Goal: Task Accomplishment & Management: Complete application form

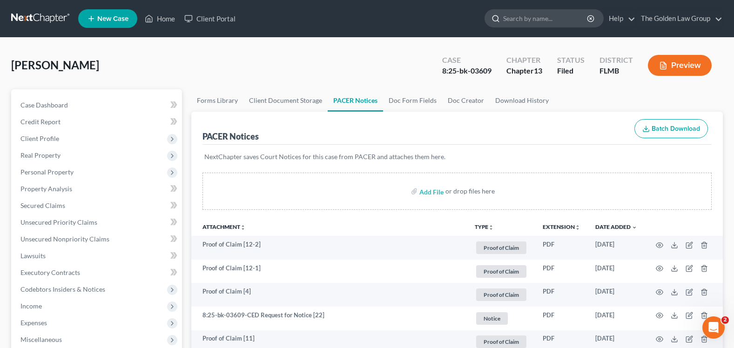
click at [543, 20] on input "search" at bounding box center [545, 18] width 85 height 17
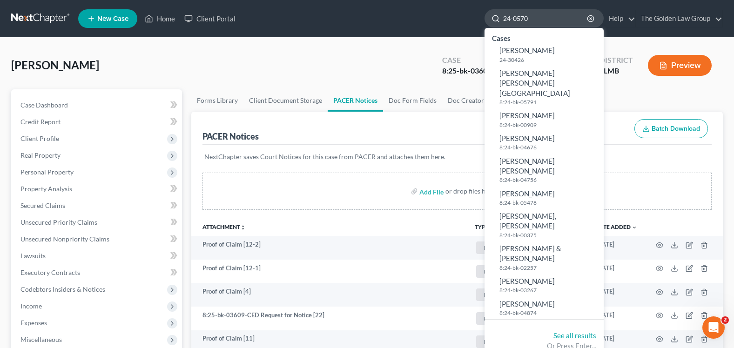
type input "24-05705"
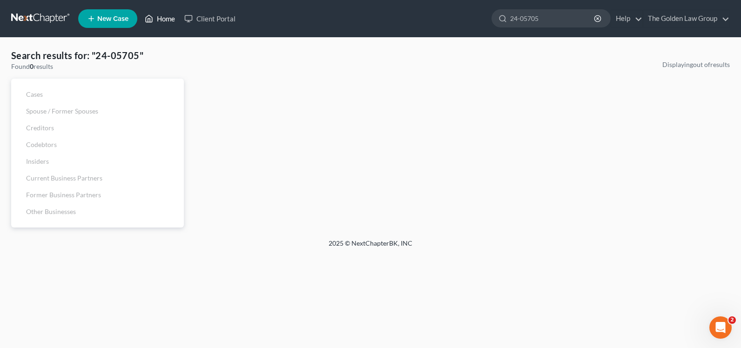
click at [159, 17] on link "Home" at bounding box center [160, 18] width 40 height 17
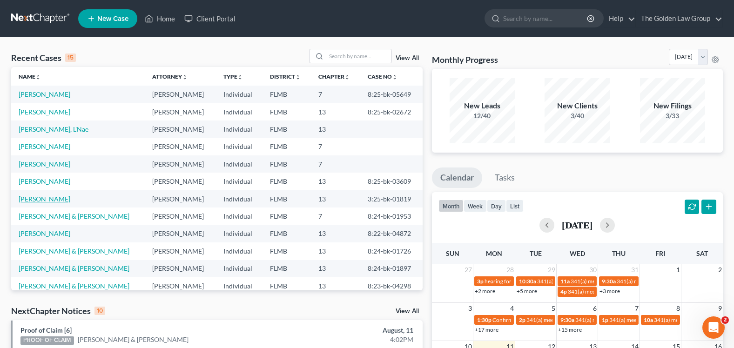
scroll to position [64, 0]
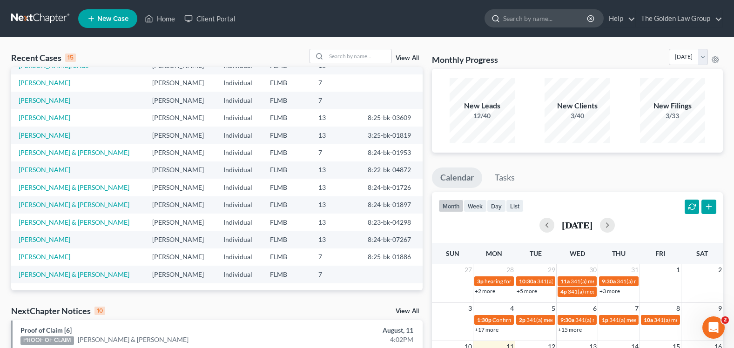
drag, startPoint x: 542, startPoint y: 22, endPoint x: 535, endPoint y: 21, distance: 7.5
click at [542, 21] on input "search" at bounding box center [545, 18] width 85 height 17
type input "sorrentino"
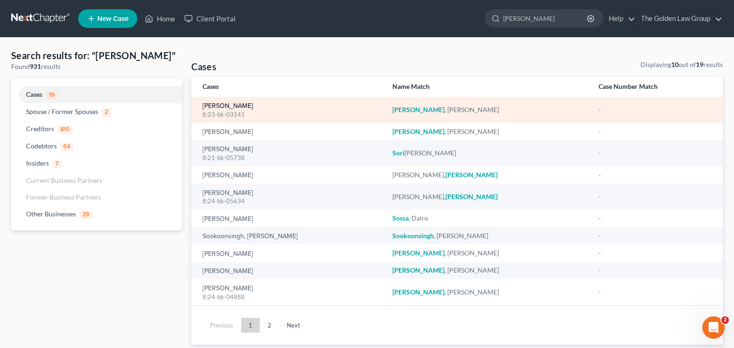
click at [238, 107] on link "[PERSON_NAME]" at bounding box center [227, 106] width 51 height 7
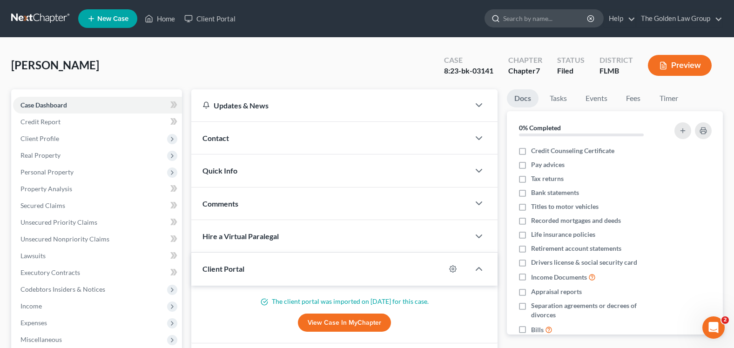
click at [503, 20] on input "search" at bounding box center [545, 18] width 85 height 17
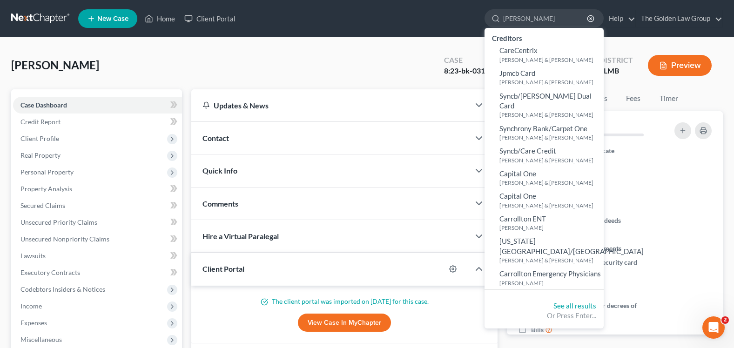
type input "carroll"
click at [329, 45] on div "Sorrentino, Francesco Upgraded Case 8:23-bk-03141 Chapter Chapter 7 Status File…" at bounding box center [367, 310] width 734 height 545
drag, startPoint x: 531, startPoint y: 19, endPoint x: 456, endPoint y: 27, distance: 75.8
click at [456, 27] on ul "New Case Home Client Portal carroll - No Result - Creditors CareCentrix Carroll…" at bounding box center [400, 19] width 644 height 24
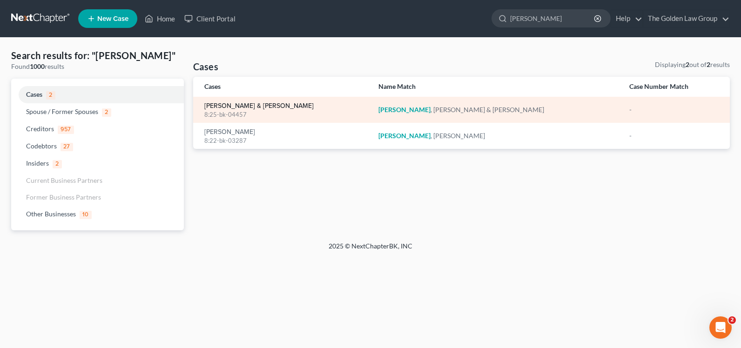
click at [243, 103] on link "[PERSON_NAME] & [PERSON_NAME]" at bounding box center [258, 106] width 109 height 7
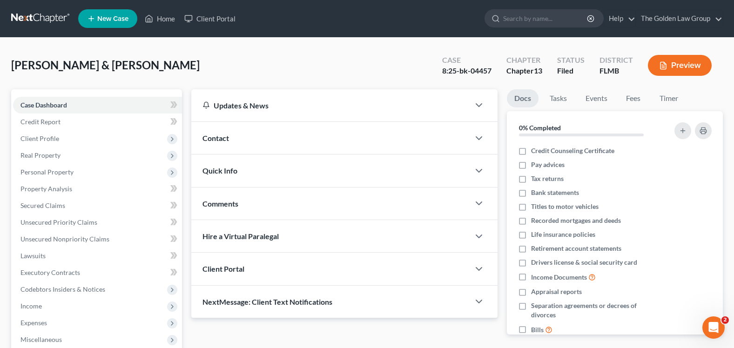
scroll to position [163, 0]
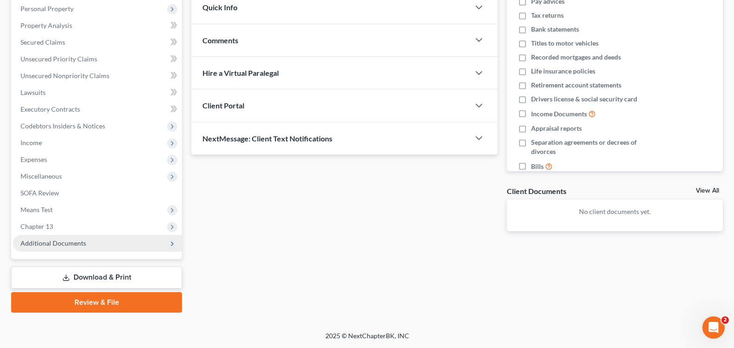
click at [79, 240] on span "Additional Documents" at bounding box center [53, 243] width 66 height 8
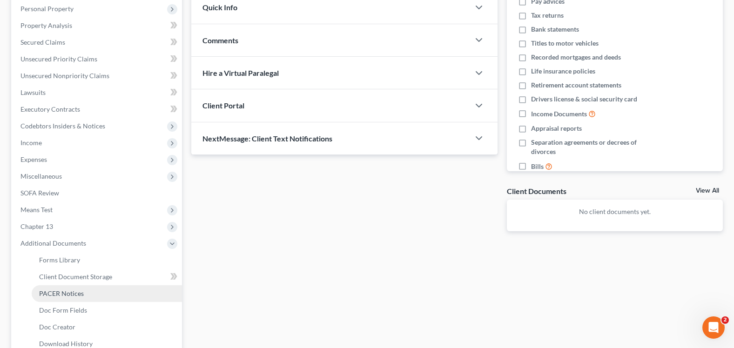
click at [84, 292] on link "PACER Notices" at bounding box center [107, 293] width 150 height 17
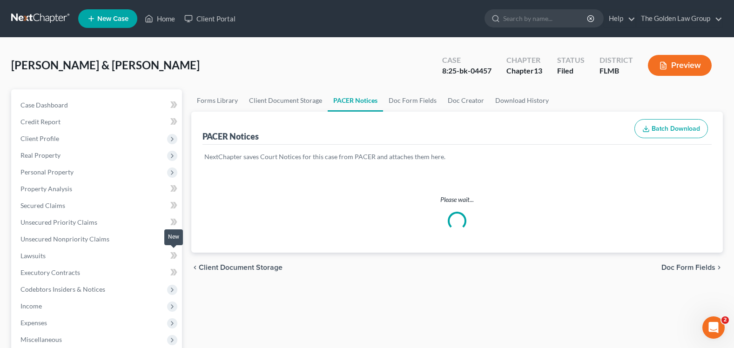
click at [335, 61] on div "Carroll, Patrick & Christina Upgraded Case 8:25-bk-04457 Chapter Chapter 13 Sta…" at bounding box center [366, 69] width 711 height 40
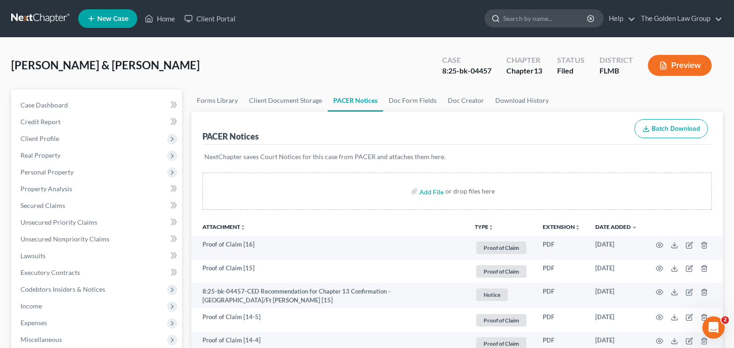
click at [563, 15] on input "search" at bounding box center [545, 18] width 85 height 17
click at [559, 14] on input "search" at bounding box center [545, 18] width 85 height 17
click at [164, 22] on link "Home" at bounding box center [160, 18] width 40 height 17
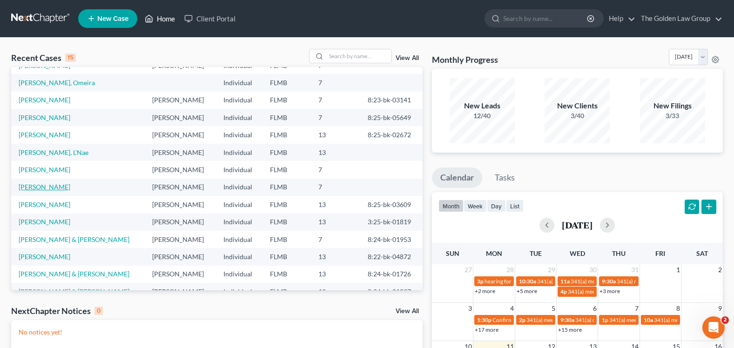
scroll to position [64, 0]
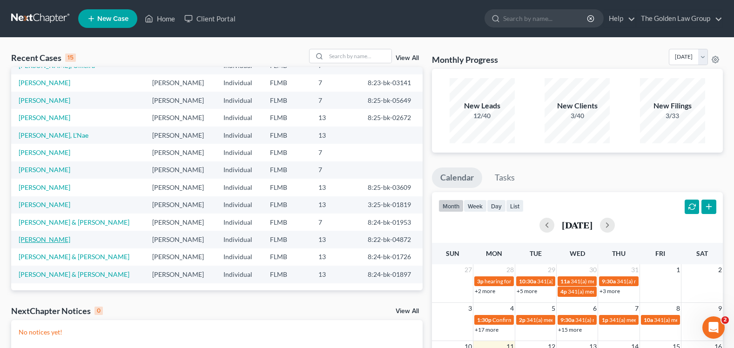
click at [58, 241] on link "[PERSON_NAME]" at bounding box center [45, 239] width 52 height 8
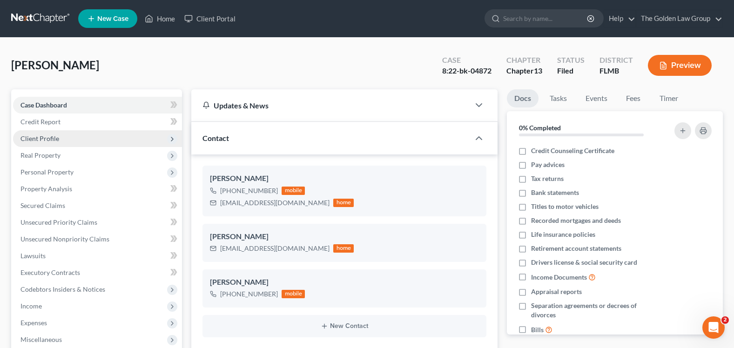
click at [81, 141] on span "Client Profile" at bounding box center [97, 138] width 169 height 17
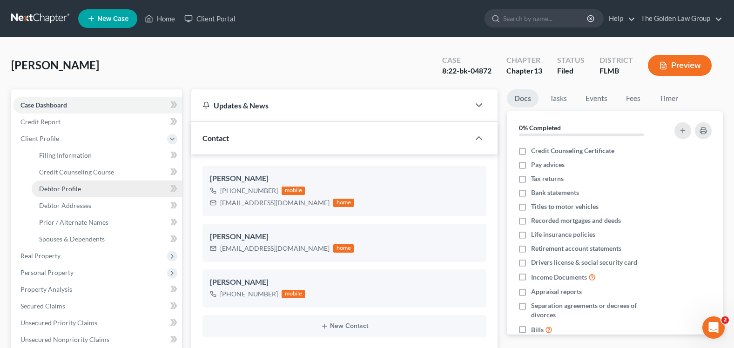
click at [92, 191] on link "Debtor Profile" at bounding box center [107, 189] width 150 height 17
select select "3"
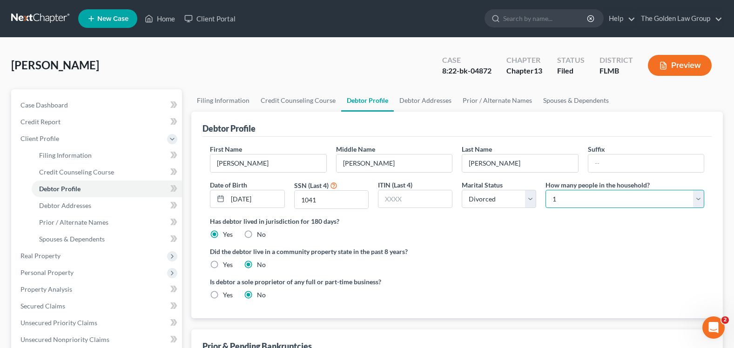
click at [587, 201] on select "Select 1 2 3 4 5 6 7 8 9 10 11 12 13 14 15 16 17 18 19 20" at bounding box center [624, 199] width 159 height 19
select select "2"
click at [545, 190] on select "Select 1 2 3 4 5 6 7 8 9 10 11 12 13 14 15 16 17 18 19 20" at bounding box center [624, 199] width 159 height 19
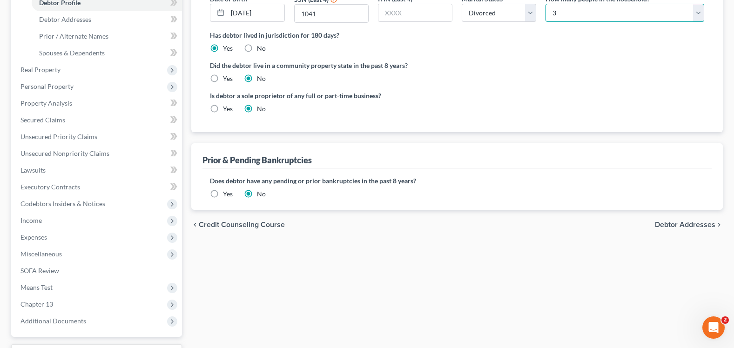
scroll to position [264, 0]
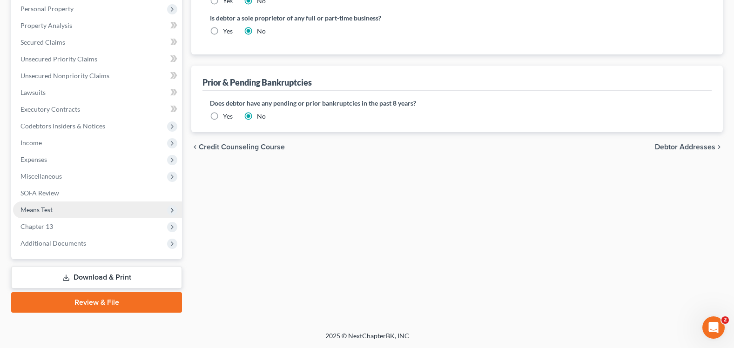
click at [61, 209] on span "Means Test" at bounding box center [97, 209] width 169 height 17
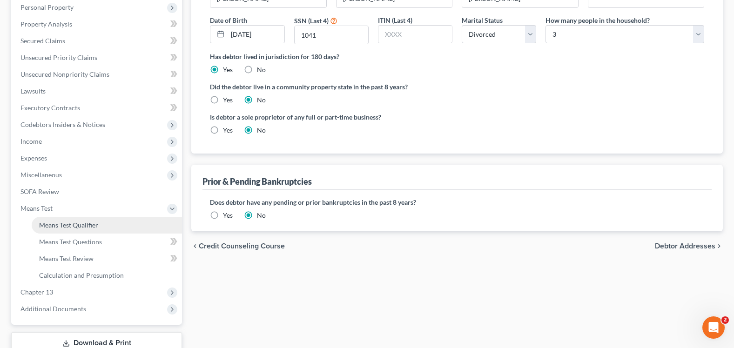
scroll to position [163, 0]
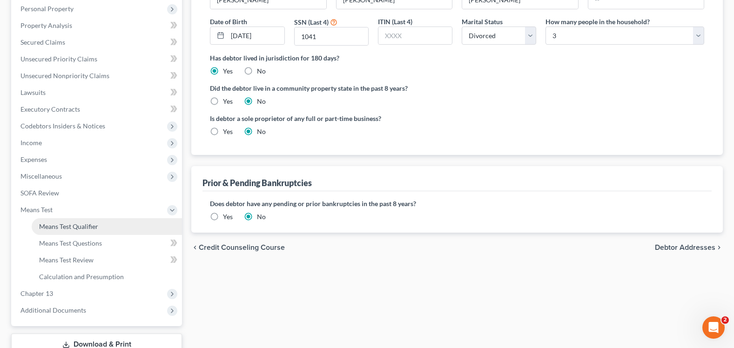
click at [94, 224] on span "Means Test Qualifier" at bounding box center [68, 226] width 59 height 8
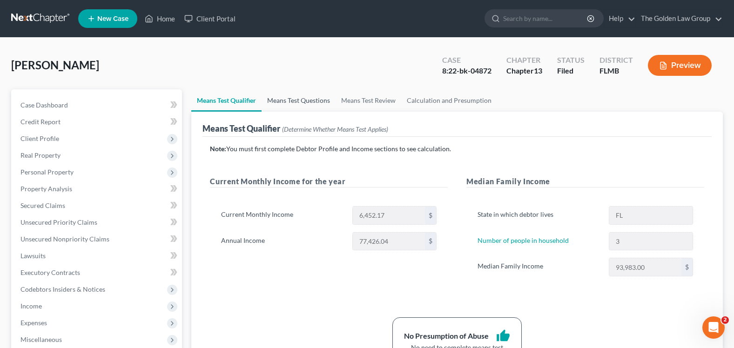
click at [307, 104] on link "Means Test Questions" at bounding box center [298, 100] width 74 height 22
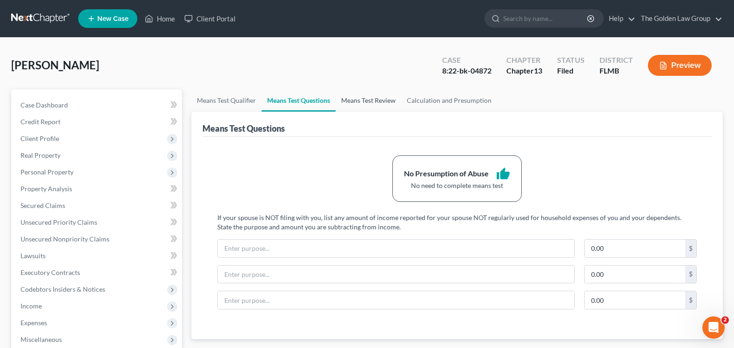
click at [371, 102] on link "Means Test Review" at bounding box center [368, 100] width 66 height 22
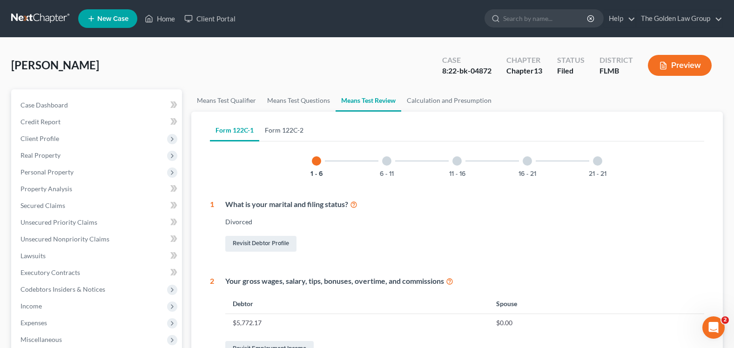
click at [288, 131] on link "Form 122C-2" at bounding box center [284, 130] width 50 height 22
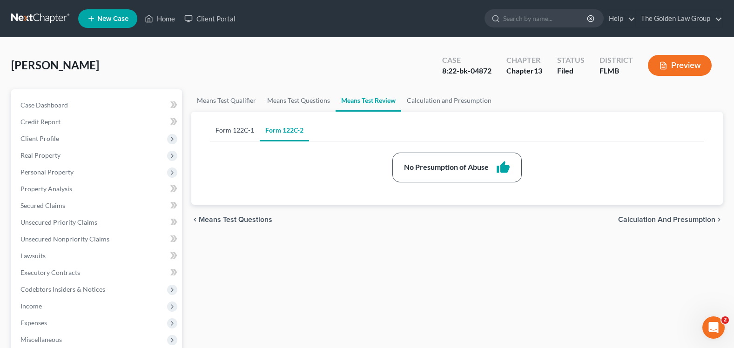
click at [243, 129] on link "Form 122C-1" at bounding box center [235, 130] width 50 height 22
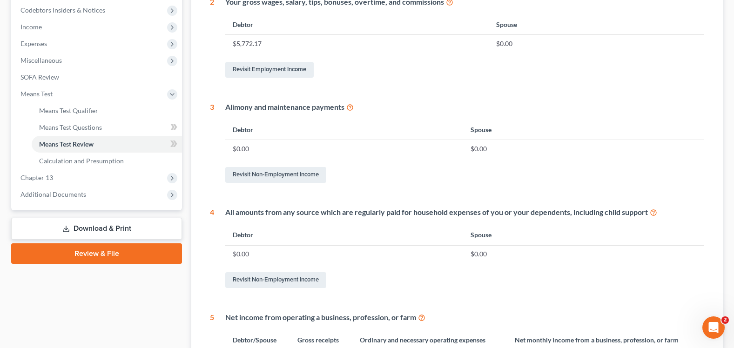
scroll to position [47, 0]
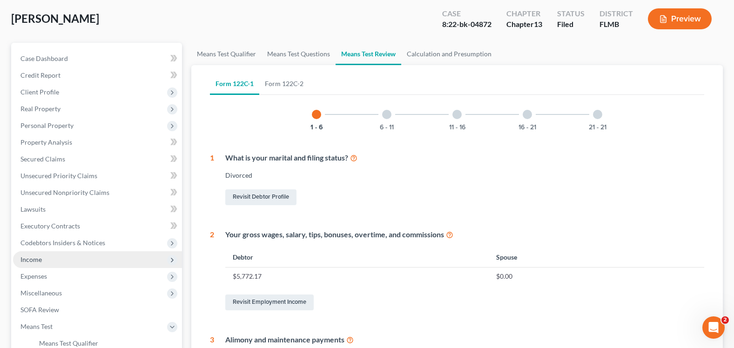
click at [78, 257] on span "Income" at bounding box center [97, 259] width 169 height 17
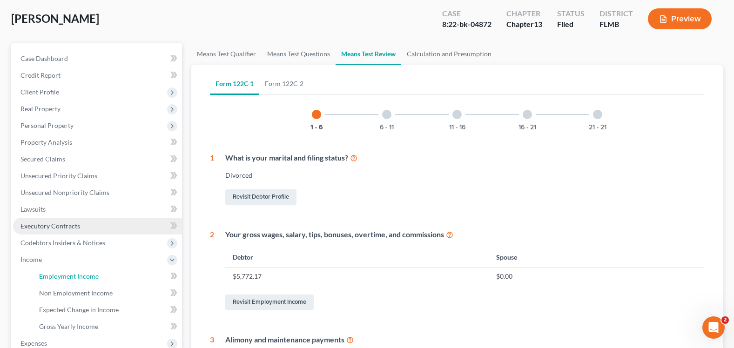
click at [132, 269] on link "Employment Income" at bounding box center [107, 276] width 150 height 17
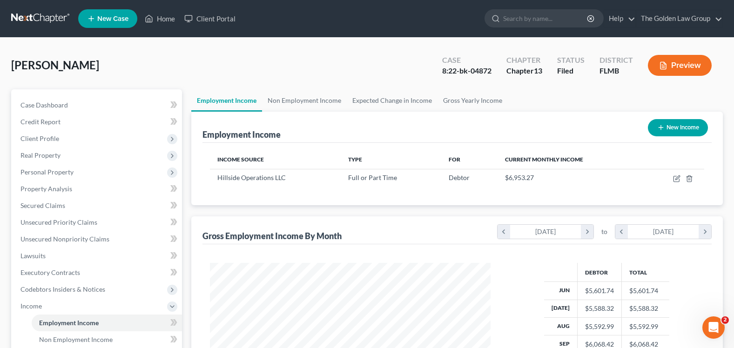
scroll to position [167, 299]
click at [295, 105] on link "Non Employment Income" at bounding box center [304, 100] width 85 height 22
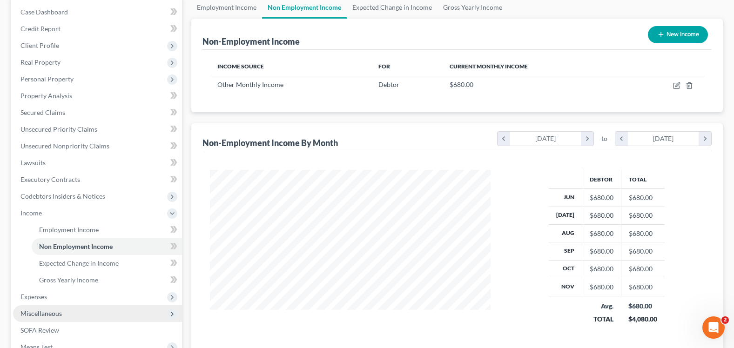
scroll to position [140, 0]
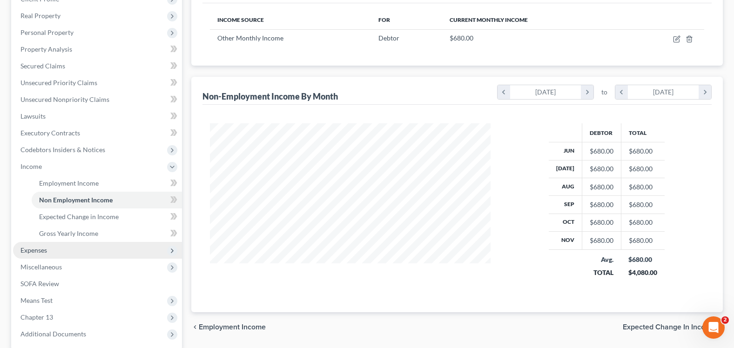
click at [87, 250] on span "Expenses" at bounding box center [97, 250] width 169 height 17
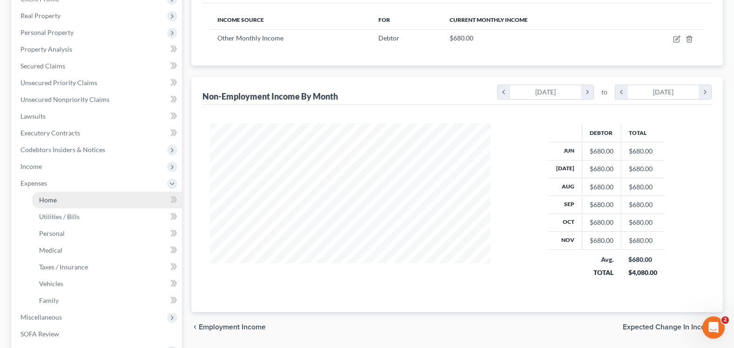
click at [84, 195] on link "Home" at bounding box center [107, 200] width 150 height 17
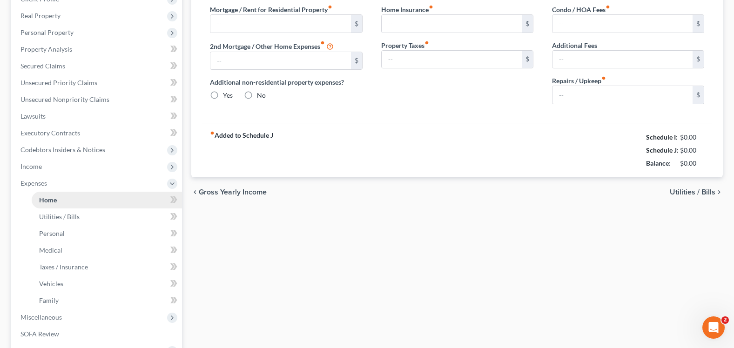
type input "0.00"
radio input "true"
type input "0.00"
type input "40.00"
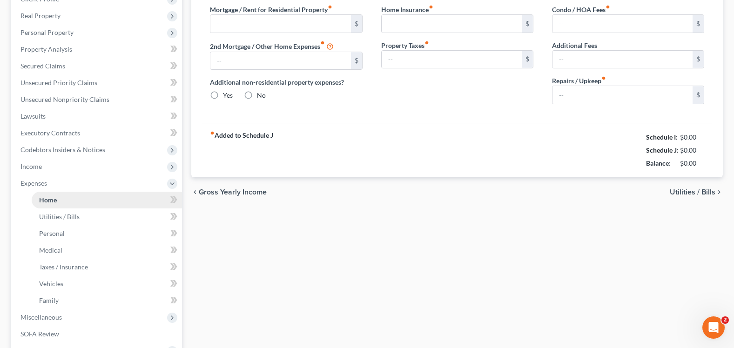
type input "0.00"
type input "125.00"
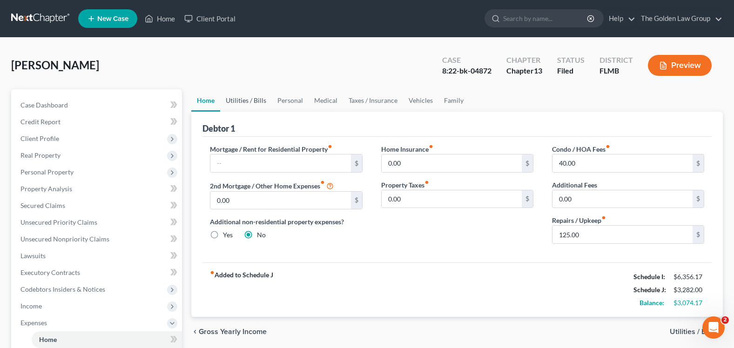
click at [241, 105] on link "Utilities / Bills" at bounding box center [246, 100] width 52 height 22
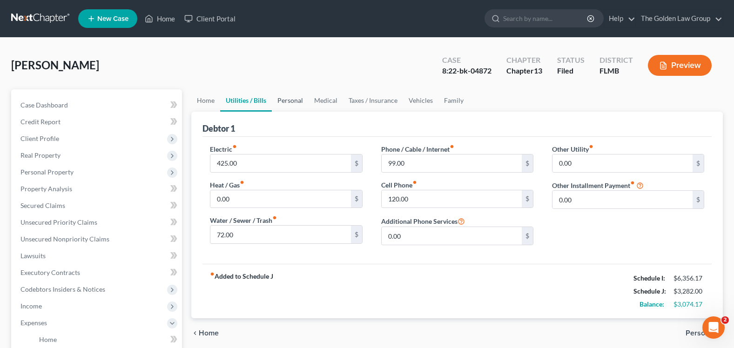
click at [283, 108] on link "Personal" at bounding box center [290, 100] width 37 height 22
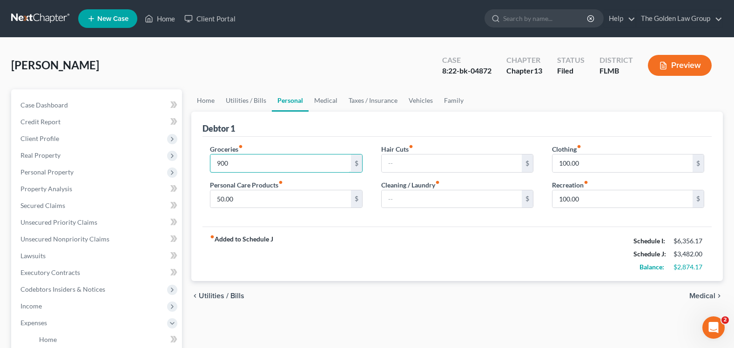
type input "900"
click at [443, 236] on div "fiber_manual_record Added to Schedule J Schedule I: $6,356.17 Schedule J: $3,48…" at bounding box center [456, 254] width 509 height 54
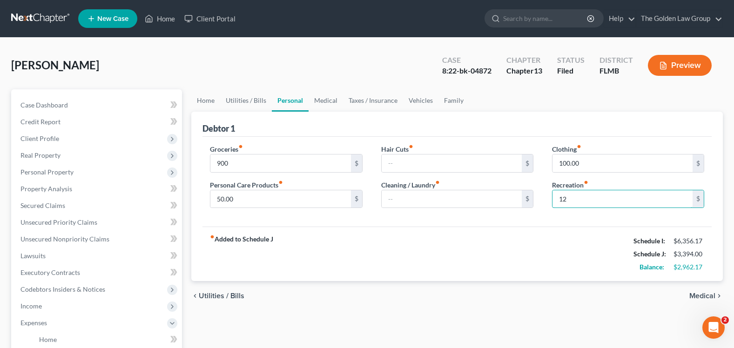
type input "125"
click at [327, 95] on link "Medical" at bounding box center [325, 100] width 34 height 22
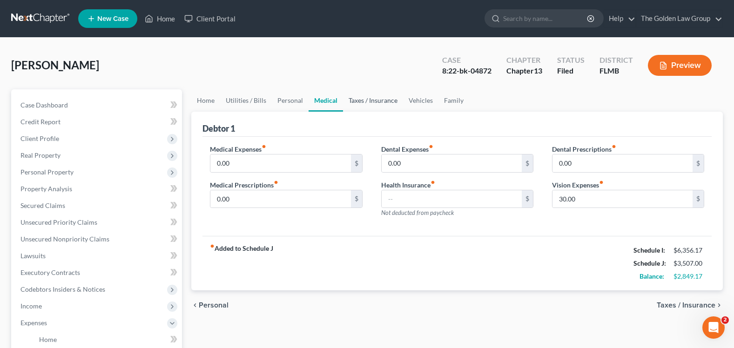
click at [364, 98] on link "Taxes / Insurance" at bounding box center [373, 100] width 60 height 22
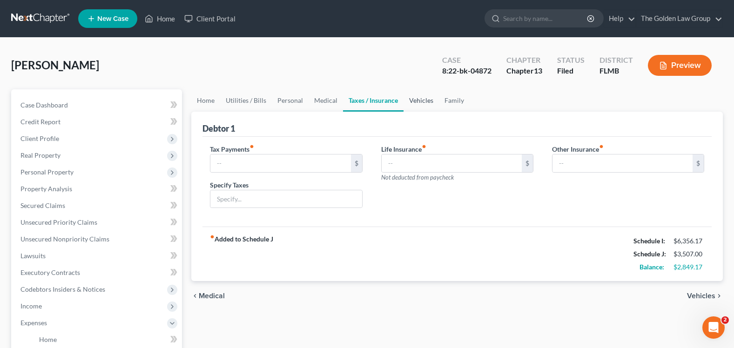
click at [418, 100] on link "Vehicles" at bounding box center [420, 100] width 35 height 22
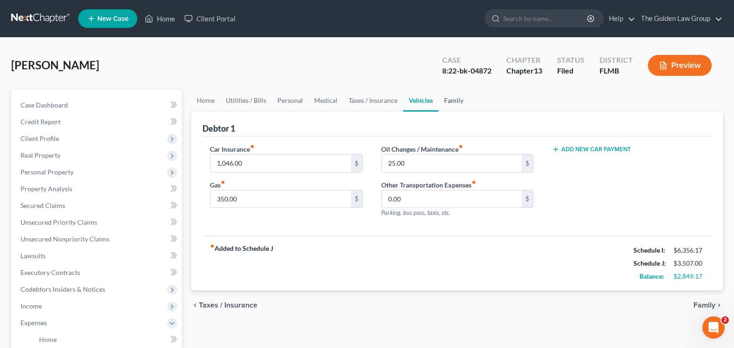
click at [452, 100] on link "Family" at bounding box center [453, 100] width 31 height 22
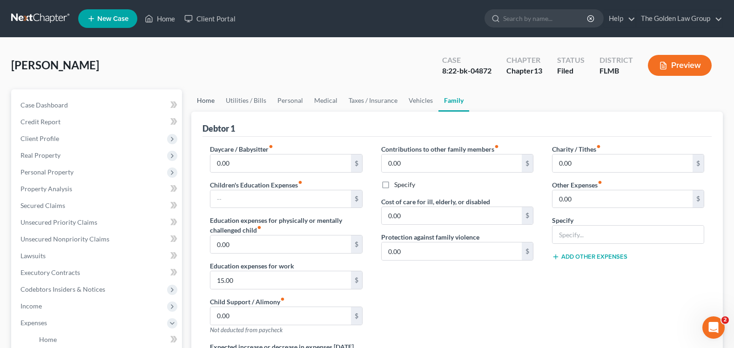
click at [210, 96] on link "Home" at bounding box center [205, 100] width 29 height 22
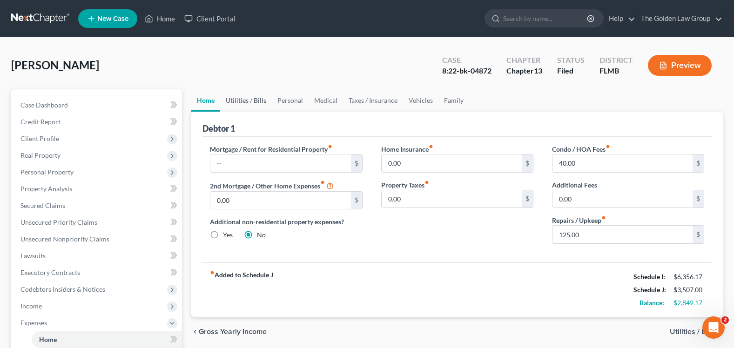
click at [255, 97] on link "Utilities / Bills" at bounding box center [246, 100] width 52 height 22
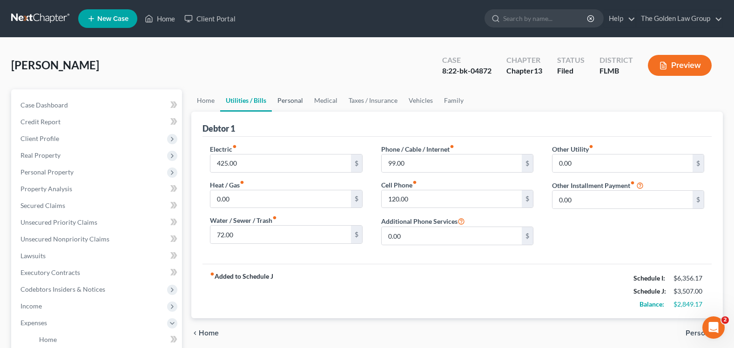
click at [289, 99] on link "Personal" at bounding box center [290, 100] width 37 height 22
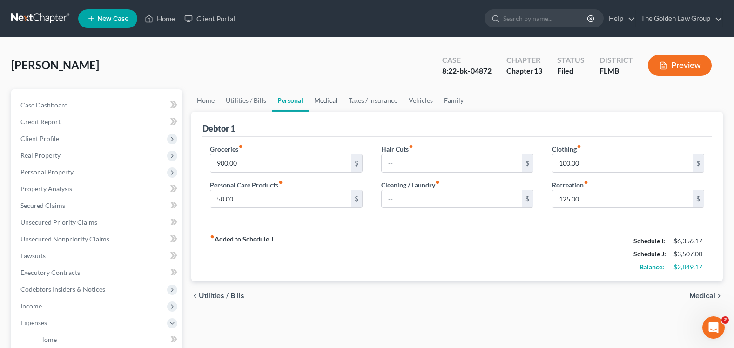
click at [324, 101] on link "Medical" at bounding box center [325, 100] width 34 height 22
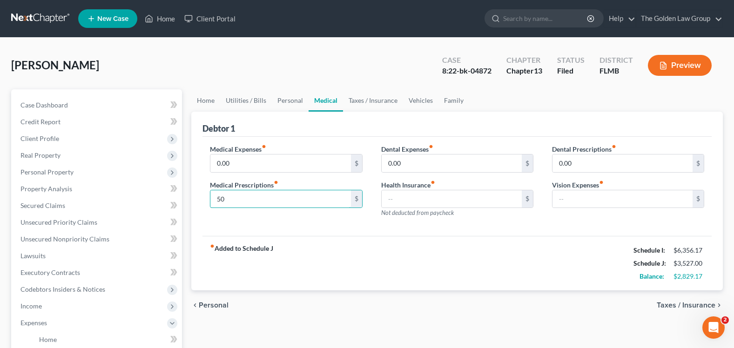
type input "50"
drag, startPoint x: 523, startPoint y: 282, endPoint x: 484, endPoint y: 243, distance: 55.3
click at [524, 282] on div "fiber_manual_record Added to Schedule J Schedule I: $6,356.17 Schedule J: $3,52…" at bounding box center [456, 263] width 509 height 54
click at [369, 101] on link "Taxes / Insurance" at bounding box center [373, 100] width 60 height 22
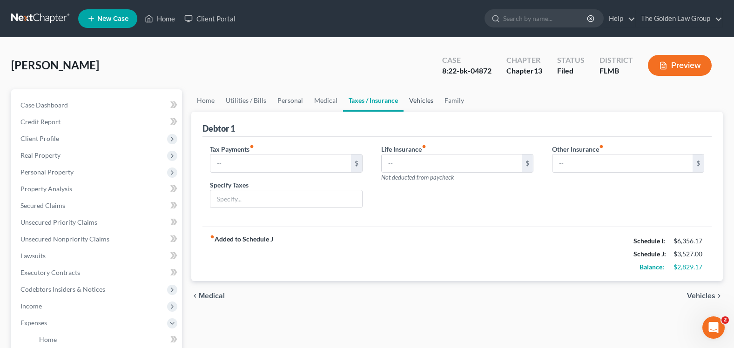
click at [425, 99] on link "Vehicles" at bounding box center [420, 100] width 35 height 22
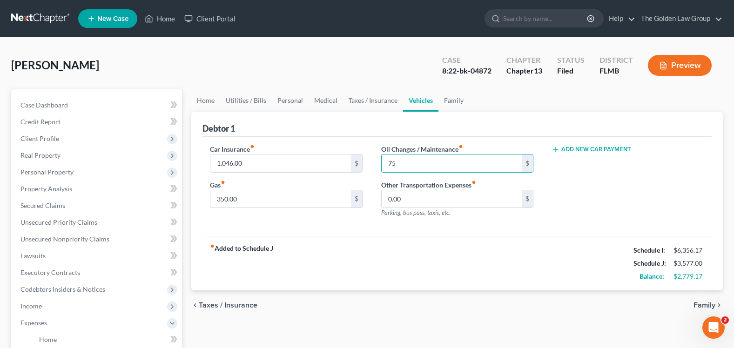
type input "75"
click at [648, 177] on div "Add New Car Payment" at bounding box center [628, 184] width 171 height 81
click at [458, 101] on link "Family" at bounding box center [453, 100] width 31 height 22
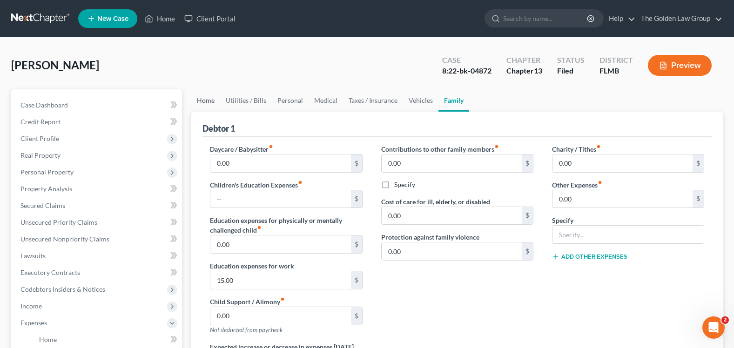
click at [211, 101] on link "Home" at bounding box center [205, 100] width 29 height 22
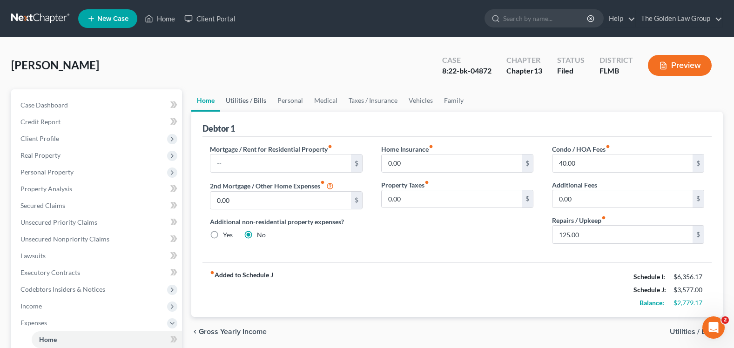
click at [238, 101] on link "Utilities / Bills" at bounding box center [246, 100] width 52 height 22
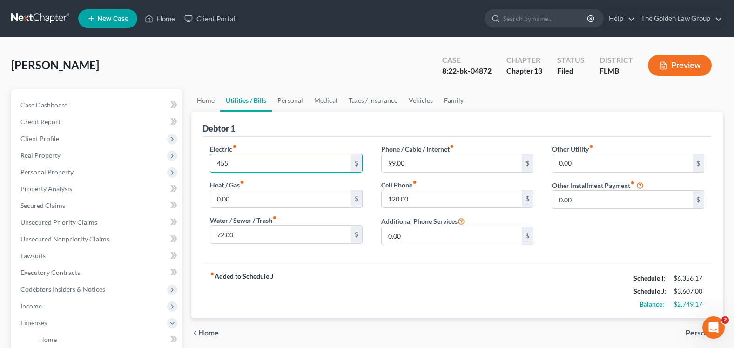
type input "455"
click at [323, 284] on div "fiber_manual_record Added to Schedule J Schedule I: $6,356.17 Schedule J: $3,60…" at bounding box center [456, 291] width 509 height 54
click at [285, 101] on link "Personal" at bounding box center [290, 100] width 37 height 22
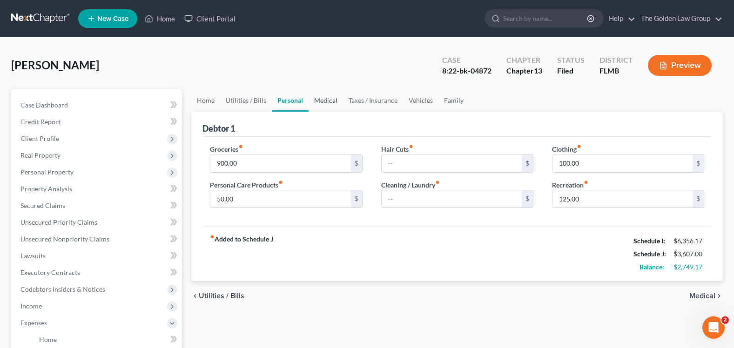
click at [322, 99] on link "Medical" at bounding box center [325, 100] width 34 height 22
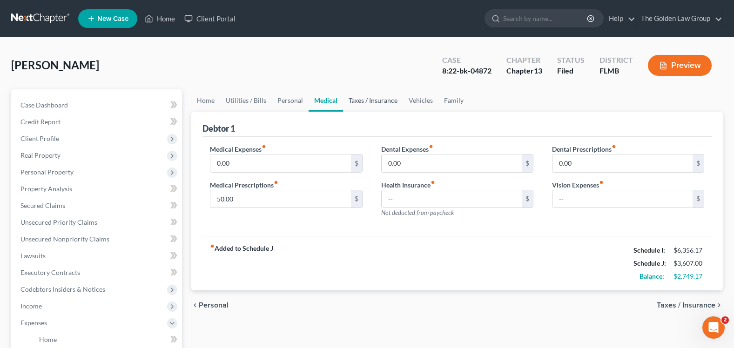
click at [374, 104] on link "Taxes / Insurance" at bounding box center [373, 100] width 60 height 22
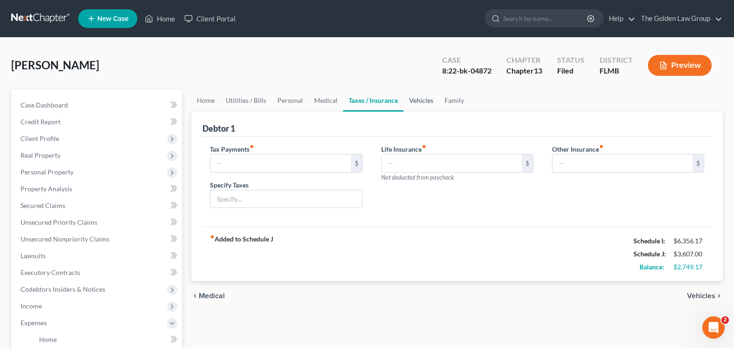
click at [423, 98] on link "Vehicles" at bounding box center [420, 100] width 35 height 22
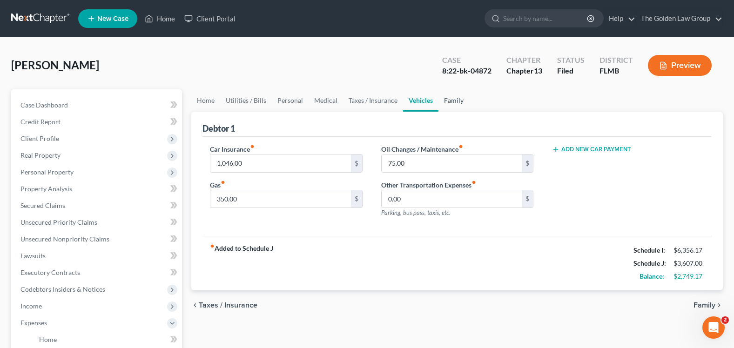
click at [448, 100] on link "Family" at bounding box center [453, 100] width 31 height 22
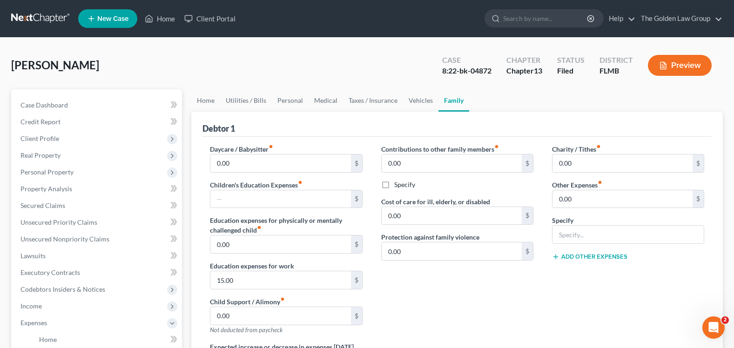
scroll to position [47, 0]
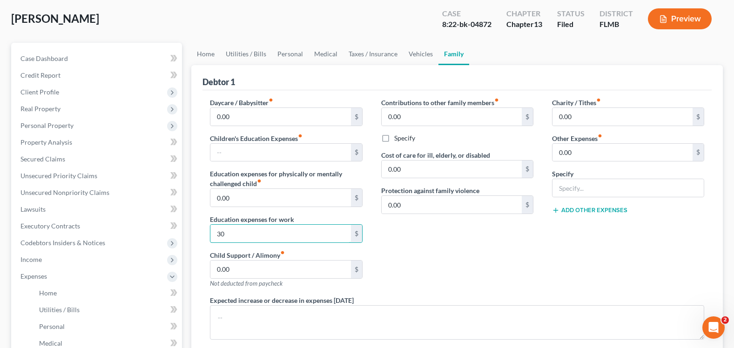
type input "30"
click at [466, 286] on div "Contributions to other family members fiber_manual_record 0.00 $ Specify Cost o…" at bounding box center [457, 197] width 171 height 198
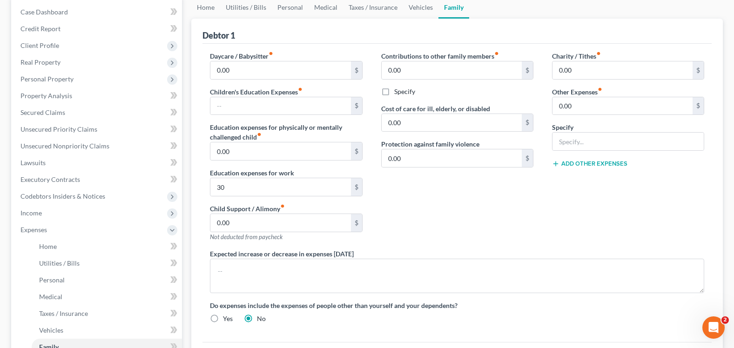
scroll to position [0, 0]
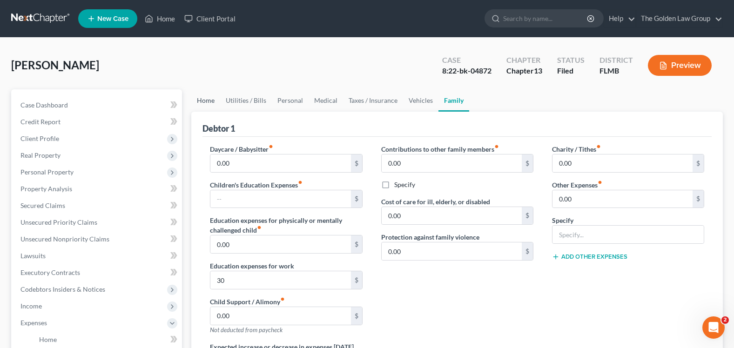
click at [197, 96] on link "Home" at bounding box center [205, 100] width 29 height 22
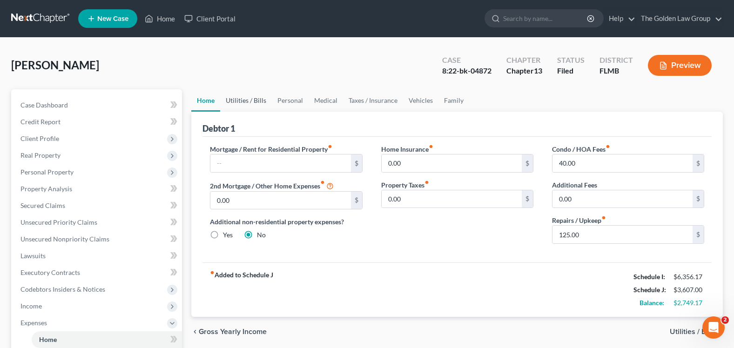
click at [257, 101] on link "Utilities / Bills" at bounding box center [246, 100] width 52 height 22
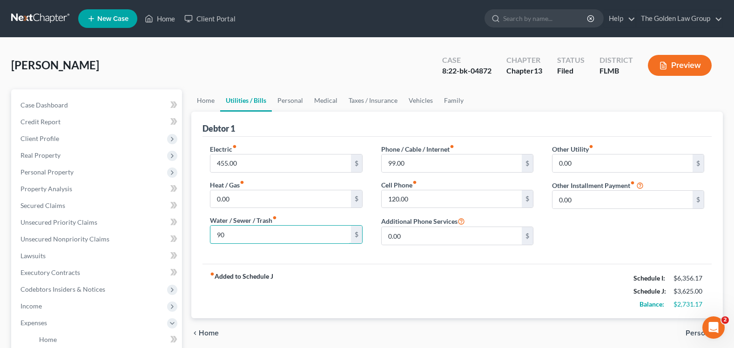
type input "90"
click at [417, 306] on div "fiber_manual_record Added to Schedule J Schedule I: $6,356.17 Schedule J: $3,62…" at bounding box center [456, 291] width 509 height 54
click at [280, 101] on link "Personal" at bounding box center [290, 100] width 37 height 22
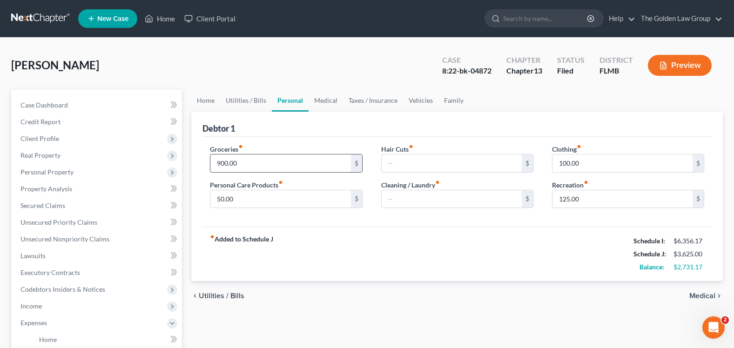
click at [236, 159] on input "900.00" at bounding box center [280, 163] width 140 height 18
click at [325, 100] on link "Medical" at bounding box center [325, 100] width 34 height 22
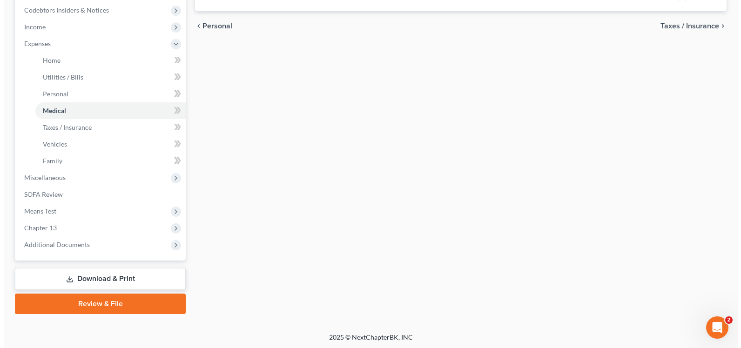
scroll to position [281, 0]
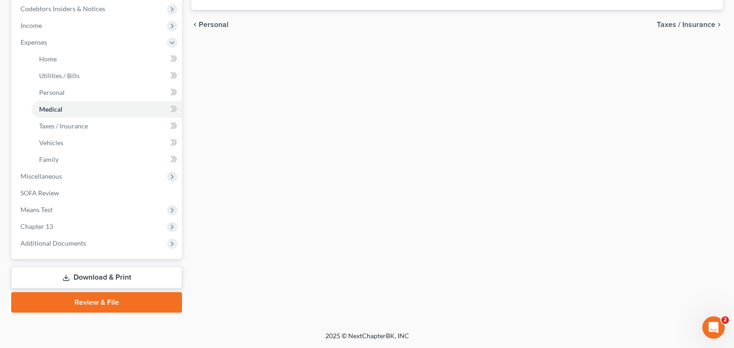
click at [125, 281] on link "Download & Print" at bounding box center [96, 278] width 171 height 22
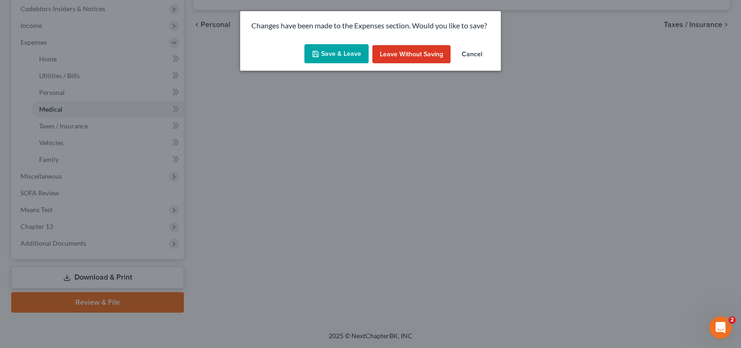
click at [318, 54] on icon "button" at bounding box center [316, 54] width 6 height 6
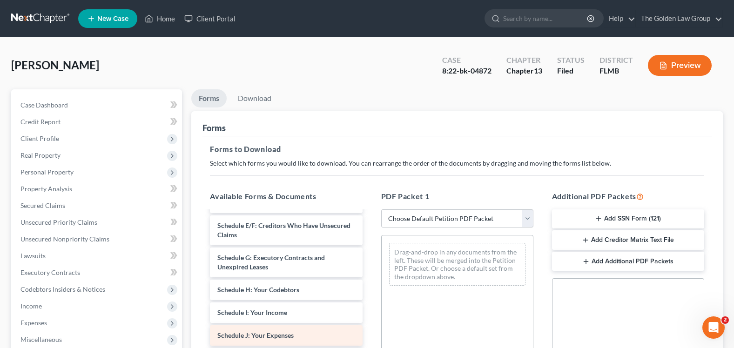
scroll to position [791, 0]
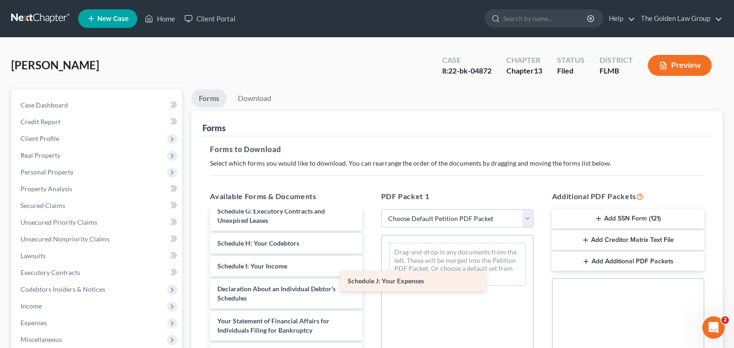
drag, startPoint x: 312, startPoint y: 302, endPoint x: 475, endPoint y: 280, distance: 164.7
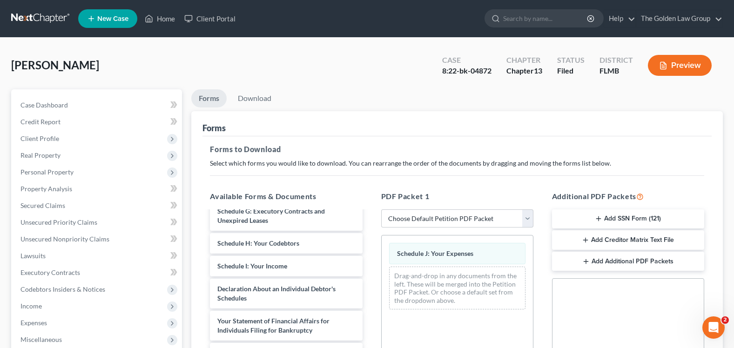
scroll to position [227, 0]
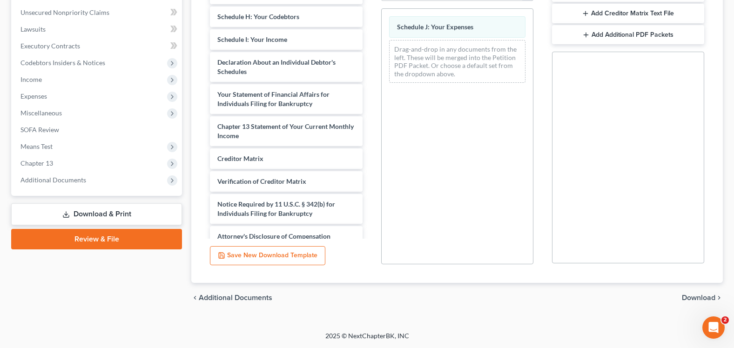
click at [690, 297] on span "Download" at bounding box center [699, 297] width 34 height 7
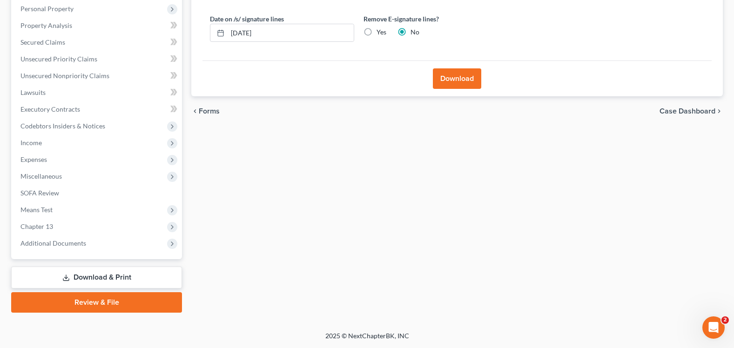
scroll to position [163, 0]
click at [444, 73] on button "Download" at bounding box center [457, 78] width 48 height 20
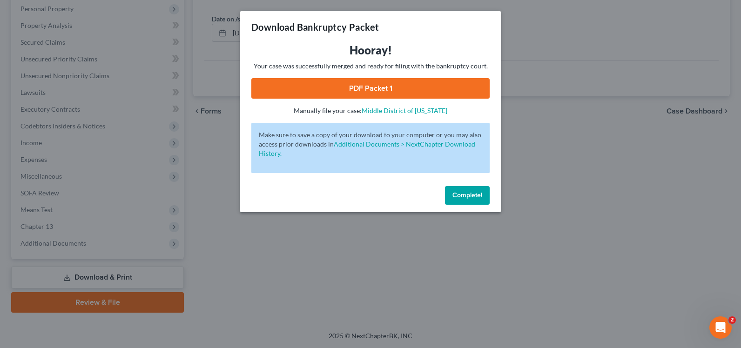
click at [380, 91] on link "PDF Packet 1" at bounding box center [370, 88] width 238 height 20
click at [470, 198] on span "Complete!" at bounding box center [467, 195] width 30 height 8
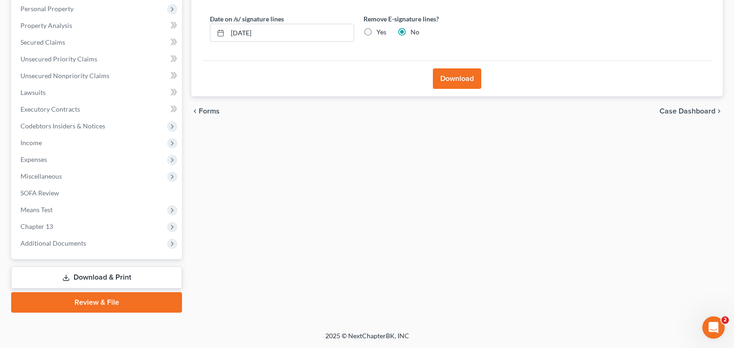
scroll to position [0, 0]
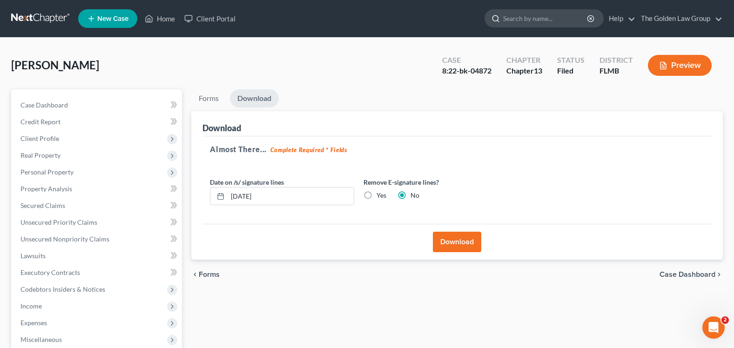
click at [533, 15] on input "search" at bounding box center [545, 18] width 85 height 17
type input "A"
type input "PATT"
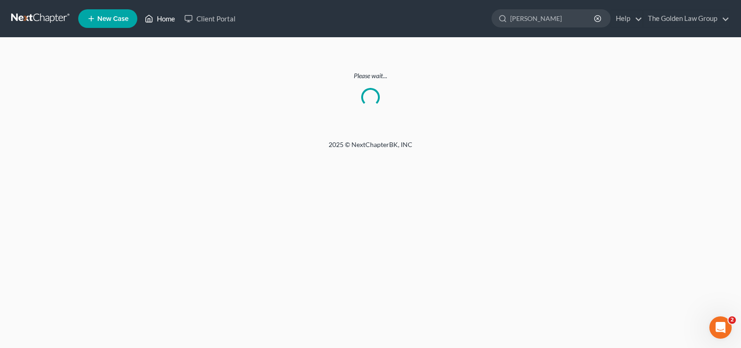
click at [172, 11] on link "Home" at bounding box center [160, 18] width 40 height 17
click at [169, 20] on link "Home" at bounding box center [160, 18] width 40 height 17
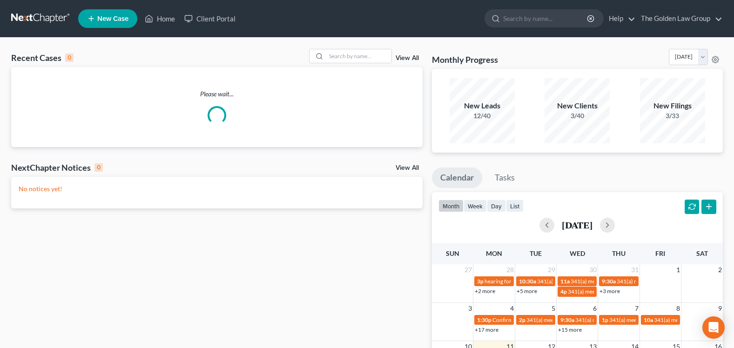
click at [548, 16] on input "search" at bounding box center [545, 18] width 85 height 17
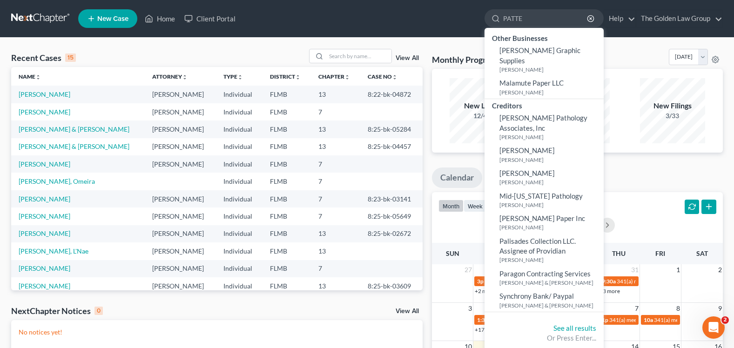
type input "[PERSON_NAME]"
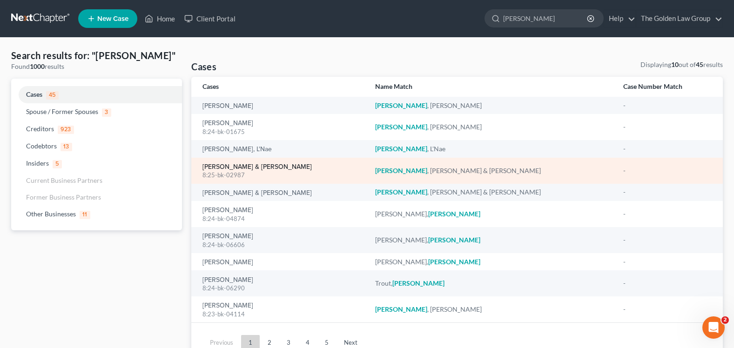
click at [219, 166] on link "[PERSON_NAME] & [PERSON_NAME]" at bounding box center [256, 167] width 109 height 7
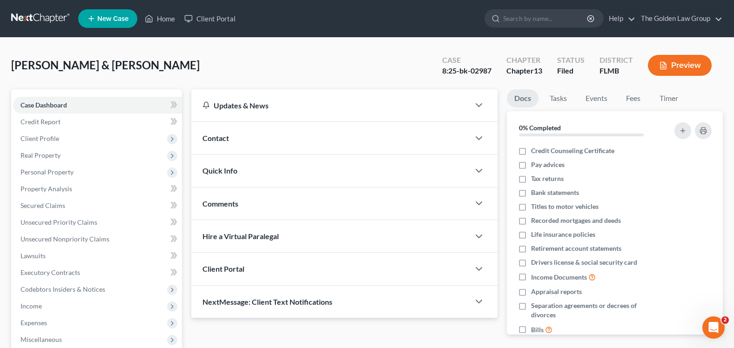
scroll to position [163, 0]
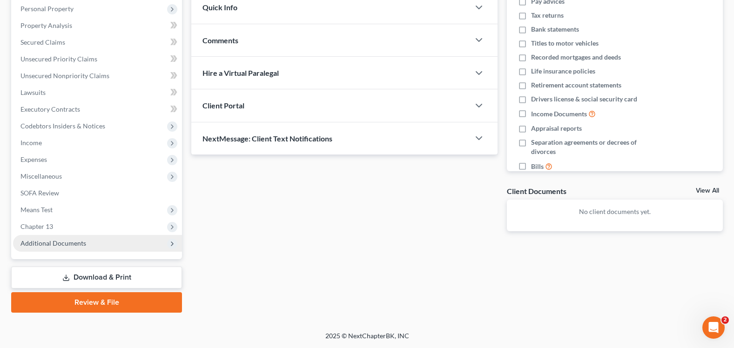
drag, startPoint x: 82, startPoint y: 244, endPoint x: 82, endPoint y: 253, distance: 8.4
click at [82, 244] on span "Additional Documents" at bounding box center [53, 243] width 66 height 8
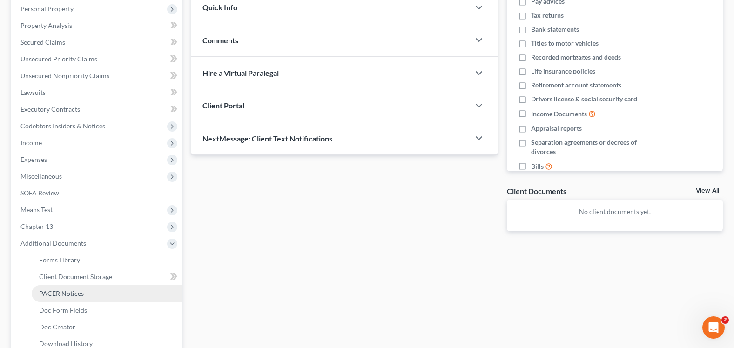
click at [83, 300] on link "PACER Notices" at bounding box center [107, 293] width 150 height 17
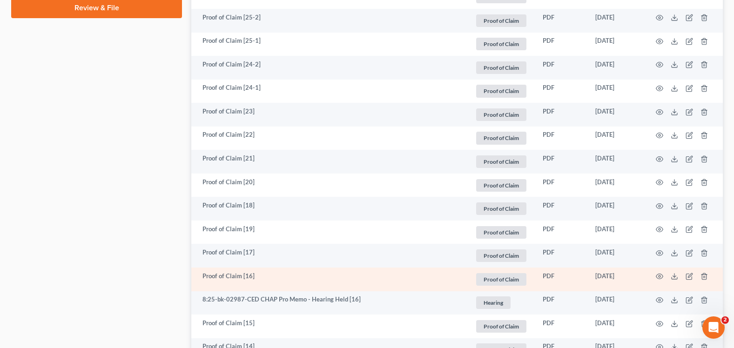
scroll to position [698, 0]
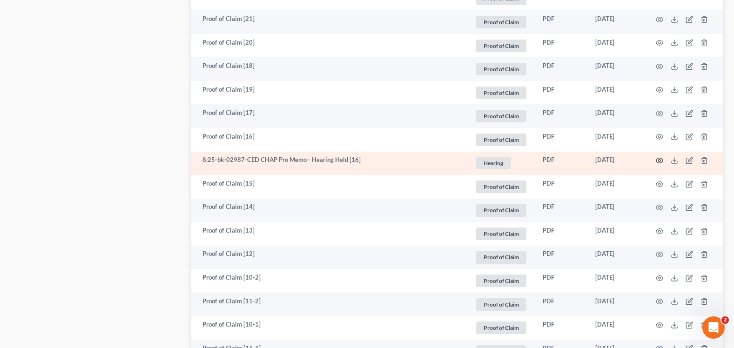
click at [658, 161] on icon "button" at bounding box center [659, 160] width 7 height 7
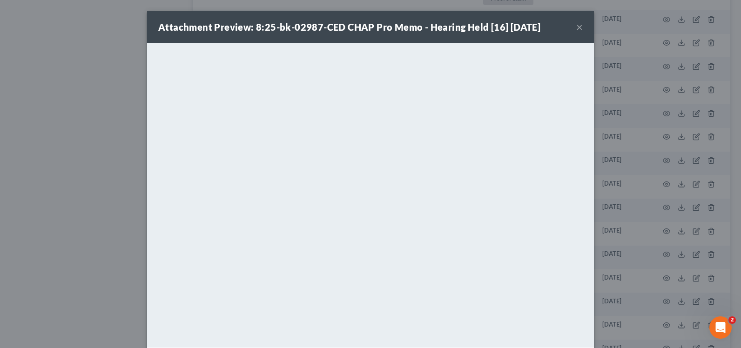
click at [578, 23] on button "×" at bounding box center [579, 26] width 7 height 11
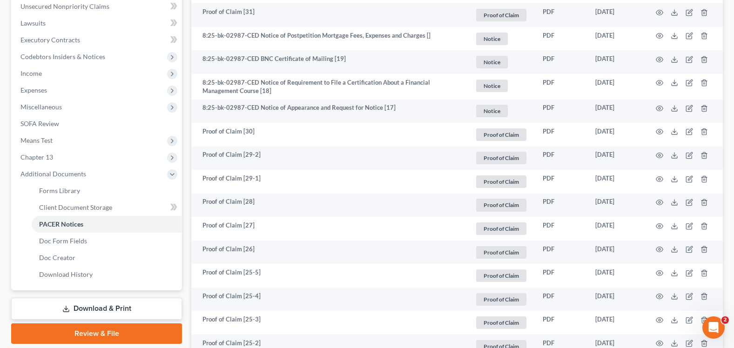
scroll to position [0, 0]
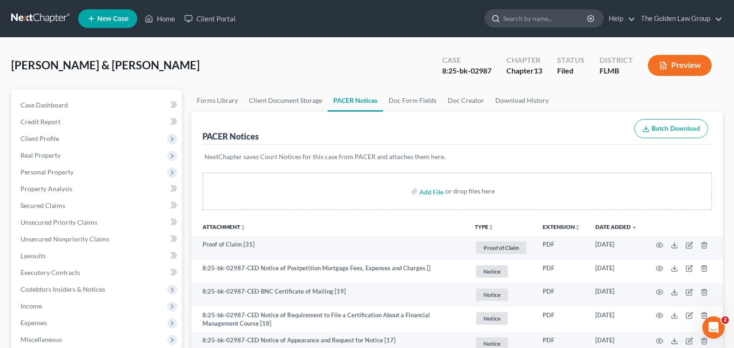
click at [509, 19] on input "search" at bounding box center [545, 18] width 85 height 17
type input "[PERSON_NAME]"
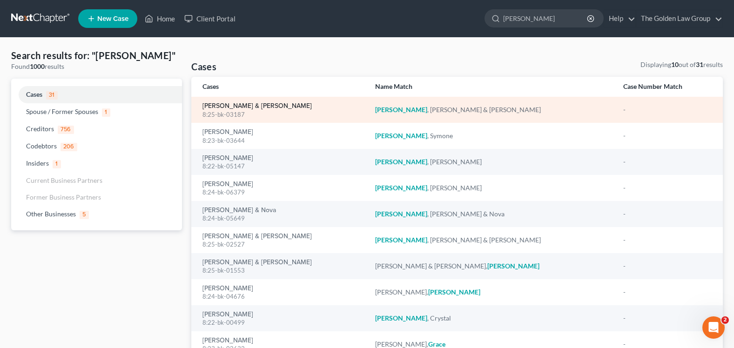
click at [222, 109] on link "[PERSON_NAME] & [PERSON_NAME]" at bounding box center [256, 106] width 109 height 7
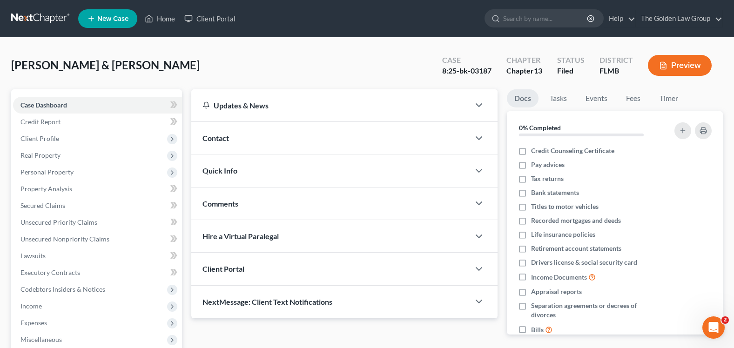
scroll to position [163, 0]
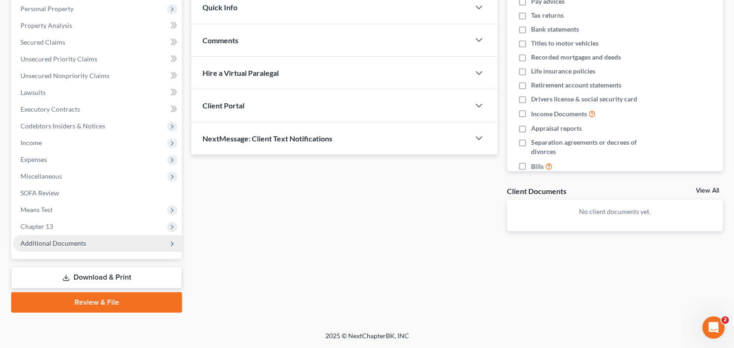
click at [64, 241] on span "Additional Documents" at bounding box center [53, 243] width 66 height 8
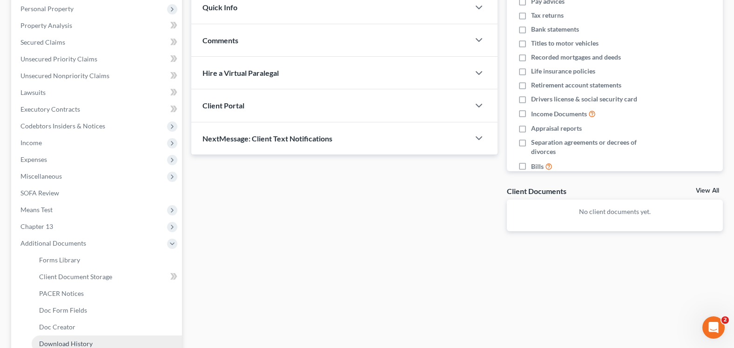
scroll to position [264, 0]
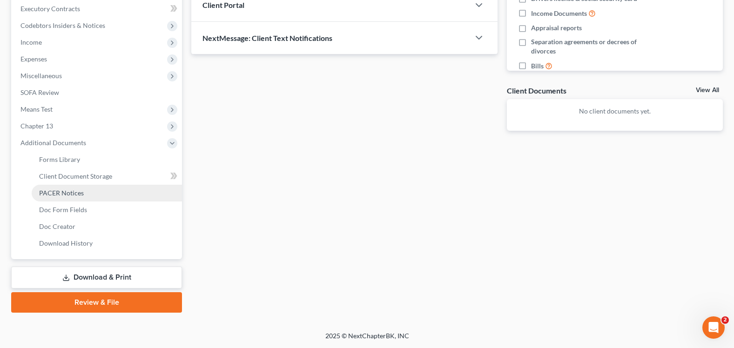
click at [85, 200] on link "PACER Notices" at bounding box center [107, 193] width 150 height 17
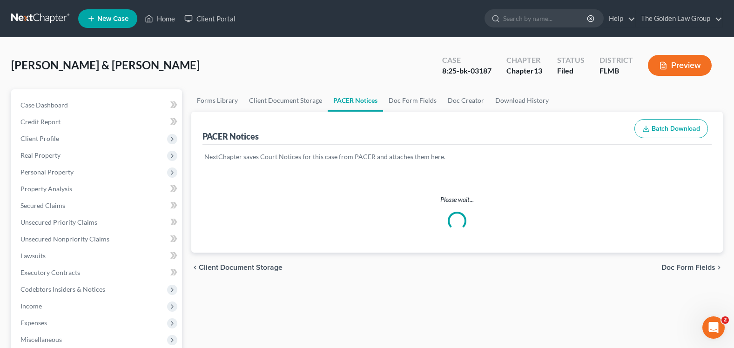
click at [401, 59] on div "[PERSON_NAME] & [PERSON_NAME] Upgraded Case 8:25-bk-03187 Chapter Chapter 13 St…" at bounding box center [366, 69] width 711 height 40
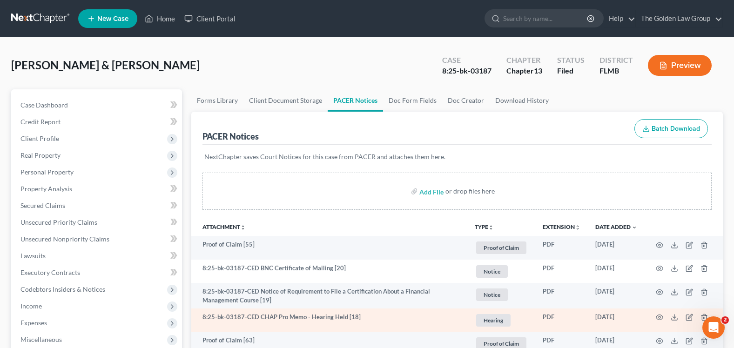
scroll to position [47, 0]
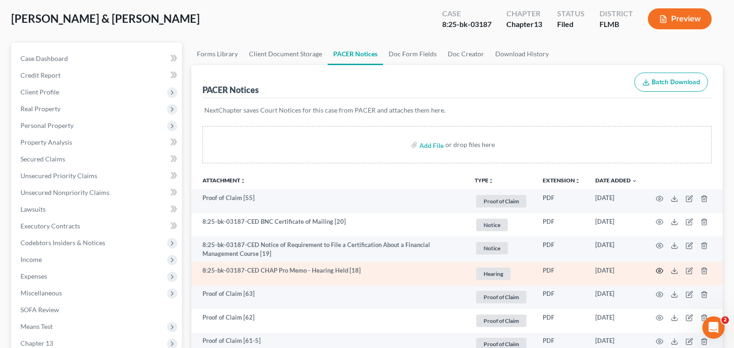
click at [658, 271] on icon "button" at bounding box center [659, 270] width 7 height 7
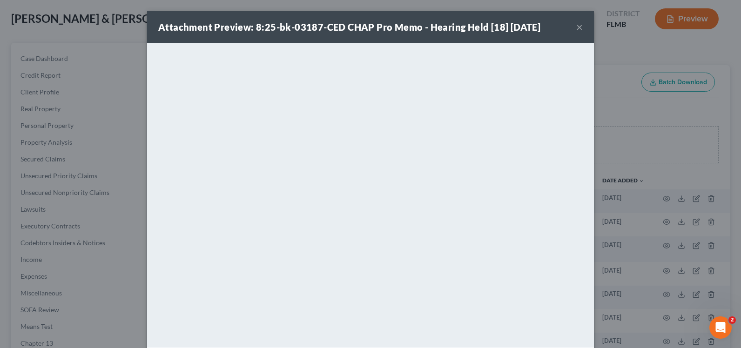
click at [578, 27] on button "×" at bounding box center [579, 26] width 7 height 11
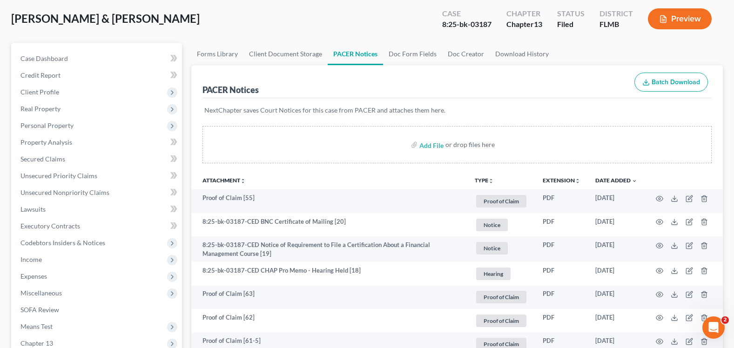
scroll to position [0, 0]
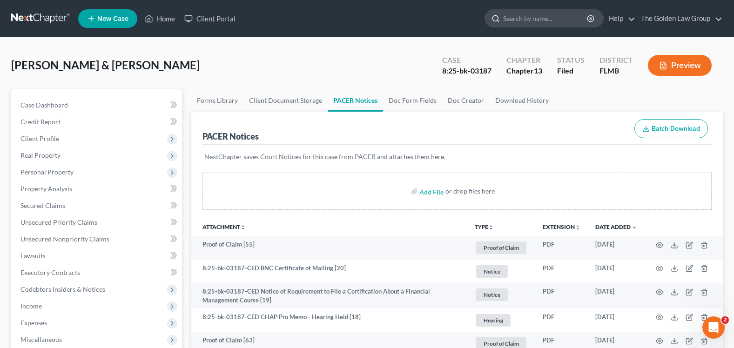
click at [531, 20] on input "search" at bounding box center [545, 18] width 85 height 17
type input "FOX"
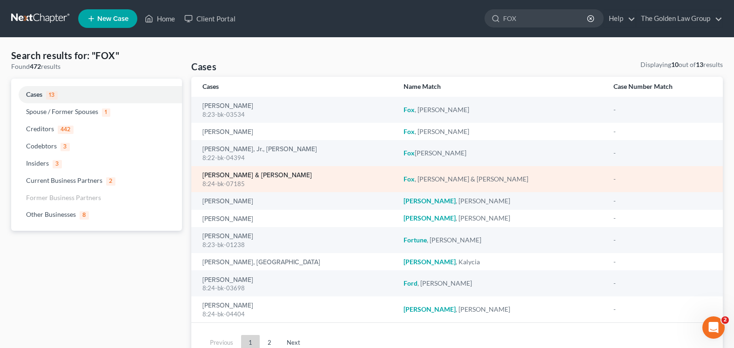
click at [226, 177] on link "[PERSON_NAME] & [PERSON_NAME]" at bounding box center [256, 175] width 109 height 7
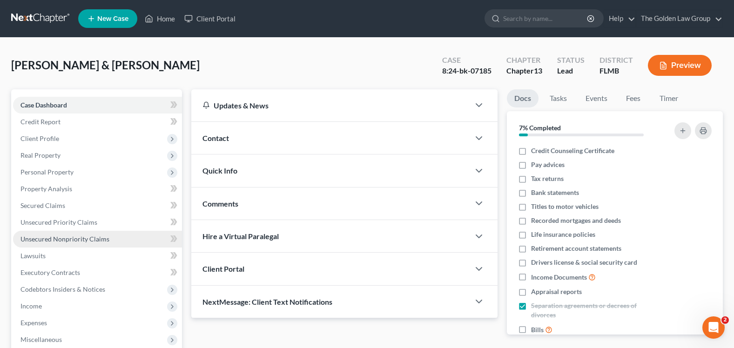
scroll to position [163, 0]
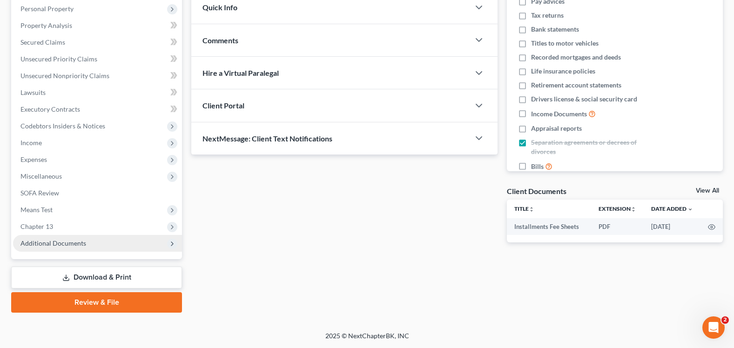
click at [59, 244] on span "Additional Documents" at bounding box center [53, 243] width 66 height 8
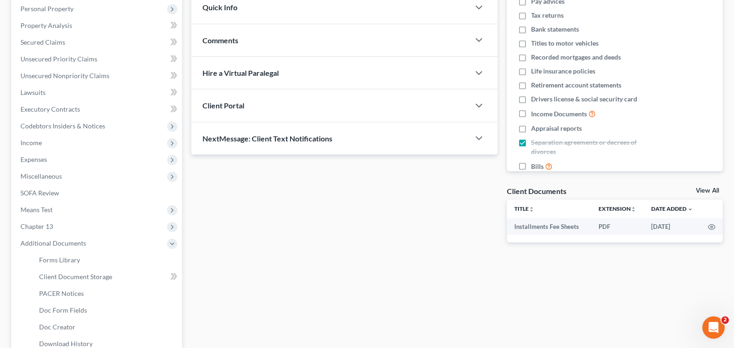
scroll to position [264, 0]
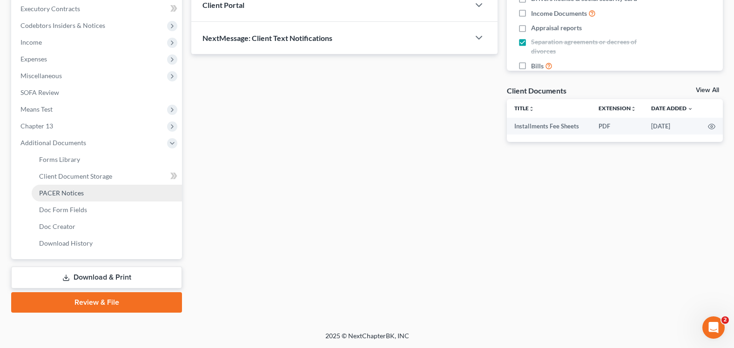
click at [74, 195] on span "PACER Notices" at bounding box center [61, 193] width 45 height 8
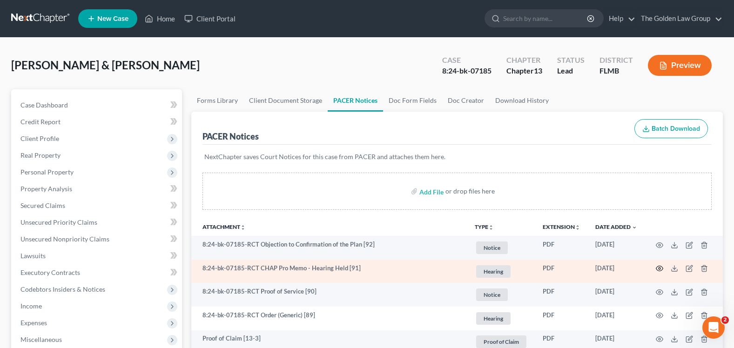
click at [656, 267] on icon "button" at bounding box center [659, 268] width 7 height 7
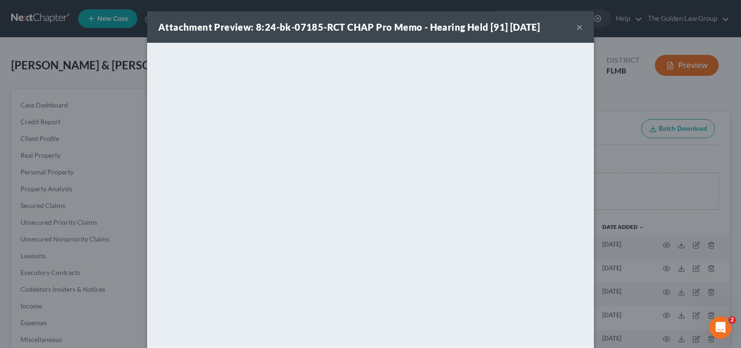
click at [576, 29] on button "×" at bounding box center [579, 26] width 7 height 11
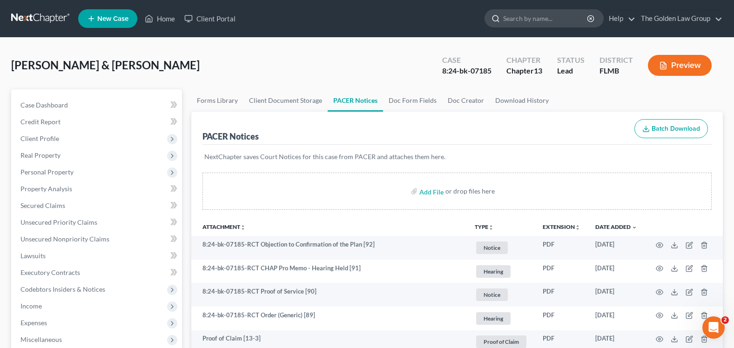
click at [527, 14] on input "search" at bounding box center [545, 18] width 85 height 17
type input "[PERSON_NAME]"
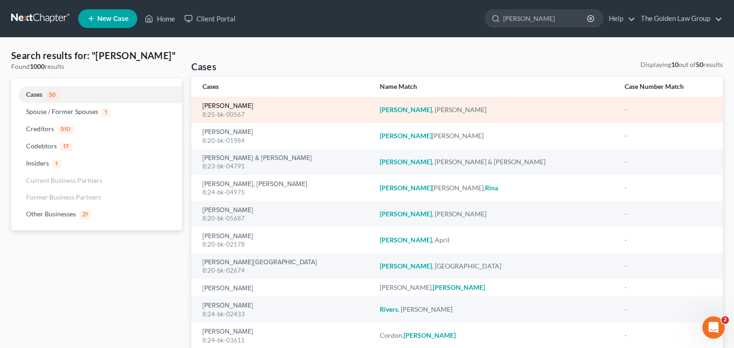
click at [213, 103] on link "[PERSON_NAME]" at bounding box center [227, 106] width 51 height 7
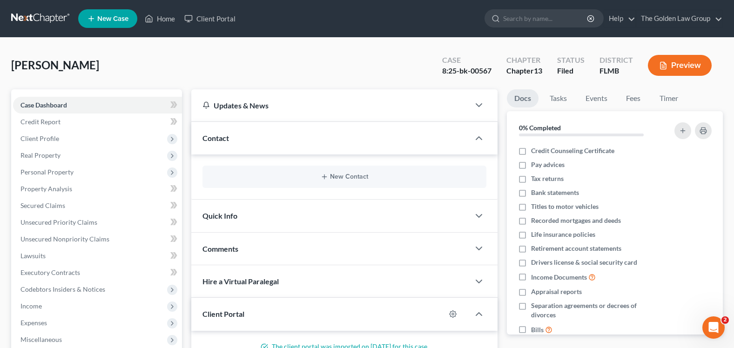
scroll to position [163, 0]
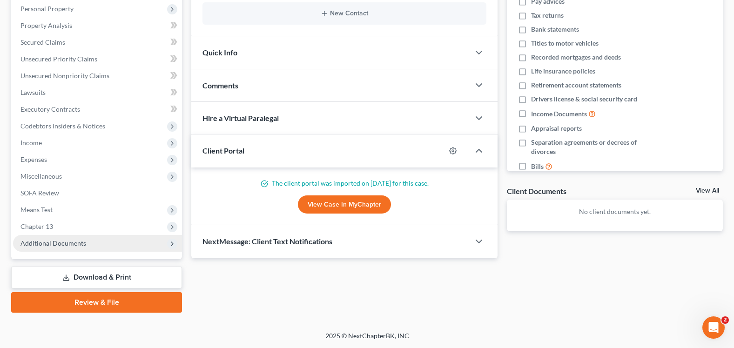
click at [66, 244] on span "Additional Documents" at bounding box center [53, 243] width 66 height 8
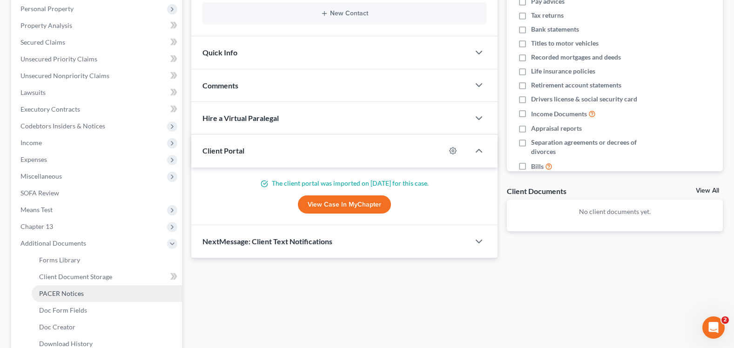
click at [72, 291] on span "PACER Notices" at bounding box center [61, 293] width 45 height 8
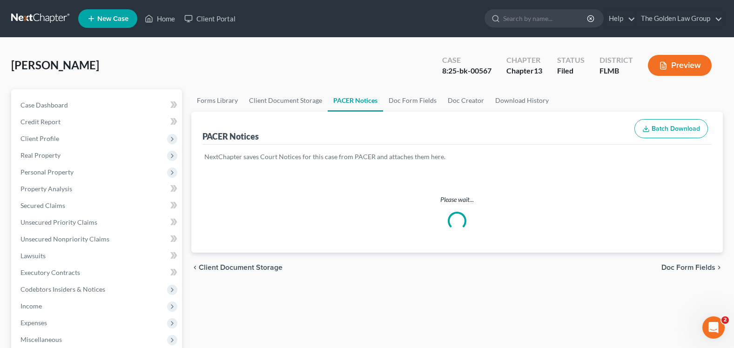
click at [310, 57] on div "[PERSON_NAME] Upgraded Case 8:25-bk-00567 Chapter Chapter 13 Status Filed Distr…" at bounding box center [366, 69] width 711 height 40
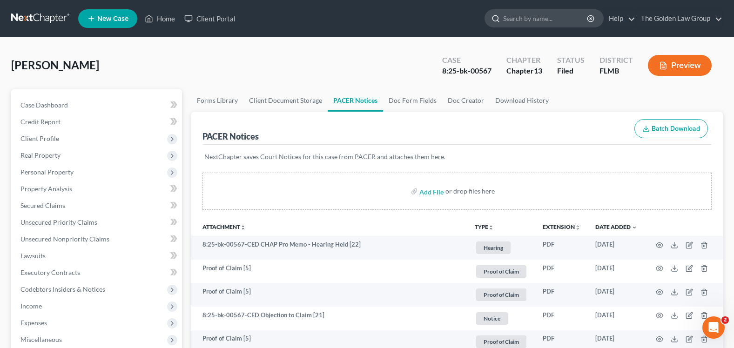
click at [519, 20] on input "search" at bounding box center [545, 18] width 85 height 17
type input "[PERSON_NAME], s"
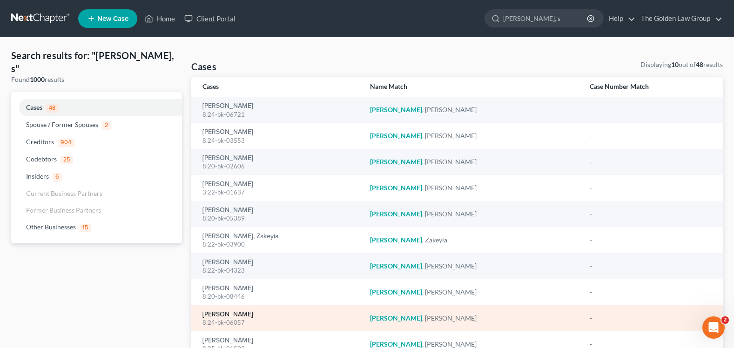
click at [225, 317] on link "[PERSON_NAME]" at bounding box center [227, 314] width 51 height 7
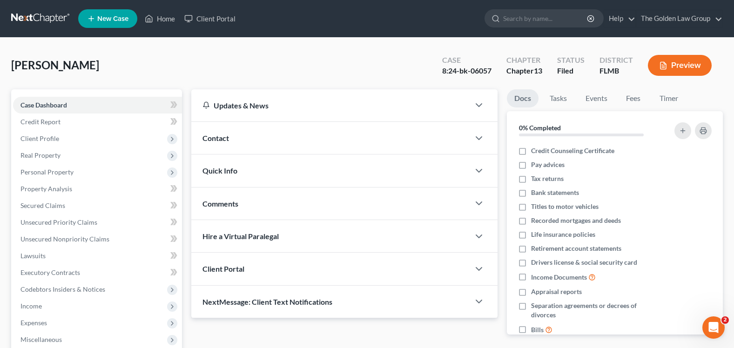
scroll to position [163, 0]
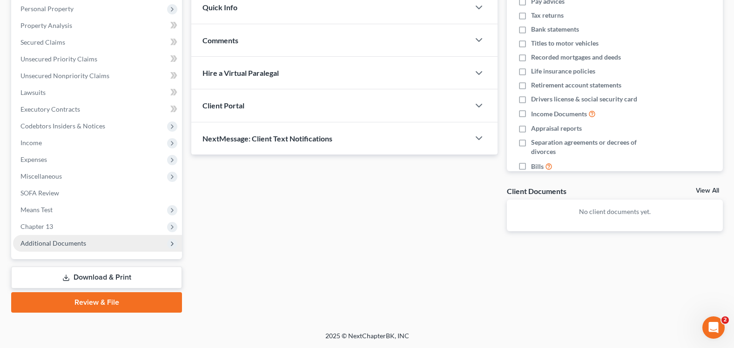
click at [54, 245] on span "Additional Documents" at bounding box center [53, 243] width 66 height 8
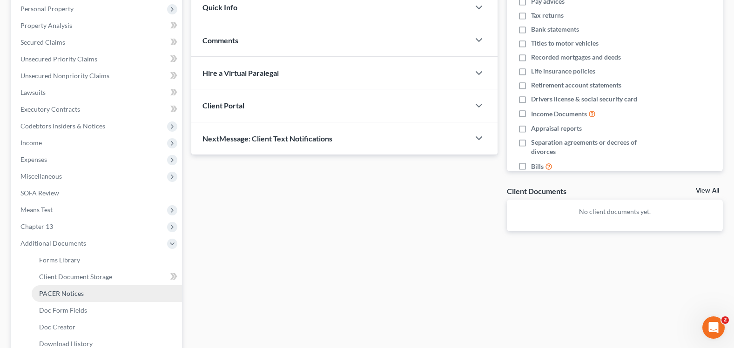
click at [64, 290] on span "PACER Notices" at bounding box center [61, 293] width 45 height 8
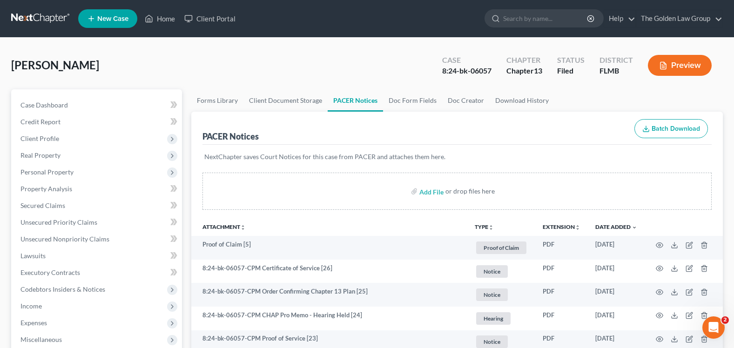
click at [268, 75] on div "[PERSON_NAME] Upgraded Case 8:24-bk-06057 Chapter Chapter 13 Status Filed Distr…" at bounding box center [366, 69] width 711 height 40
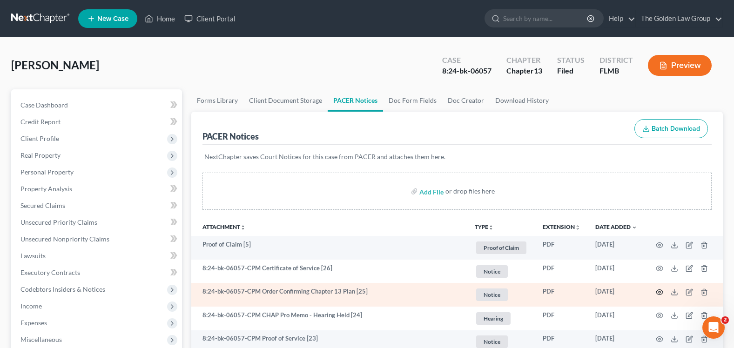
click at [660, 291] on circle "button" at bounding box center [659, 292] width 2 height 2
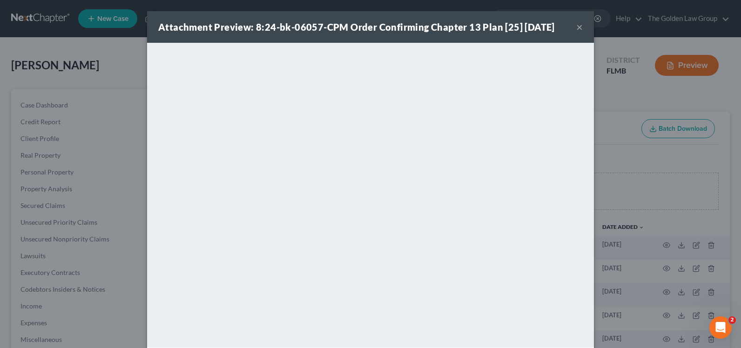
click at [577, 20] on div "Attachment Preview: 8:24-bk-06057-CPM Order Confirming Chapter 13 Plan [25] [DA…" at bounding box center [370, 27] width 447 height 32
click at [577, 29] on button "×" at bounding box center [579, 26] width 7 height 11
